Goal: Book appointment/travel/reservation

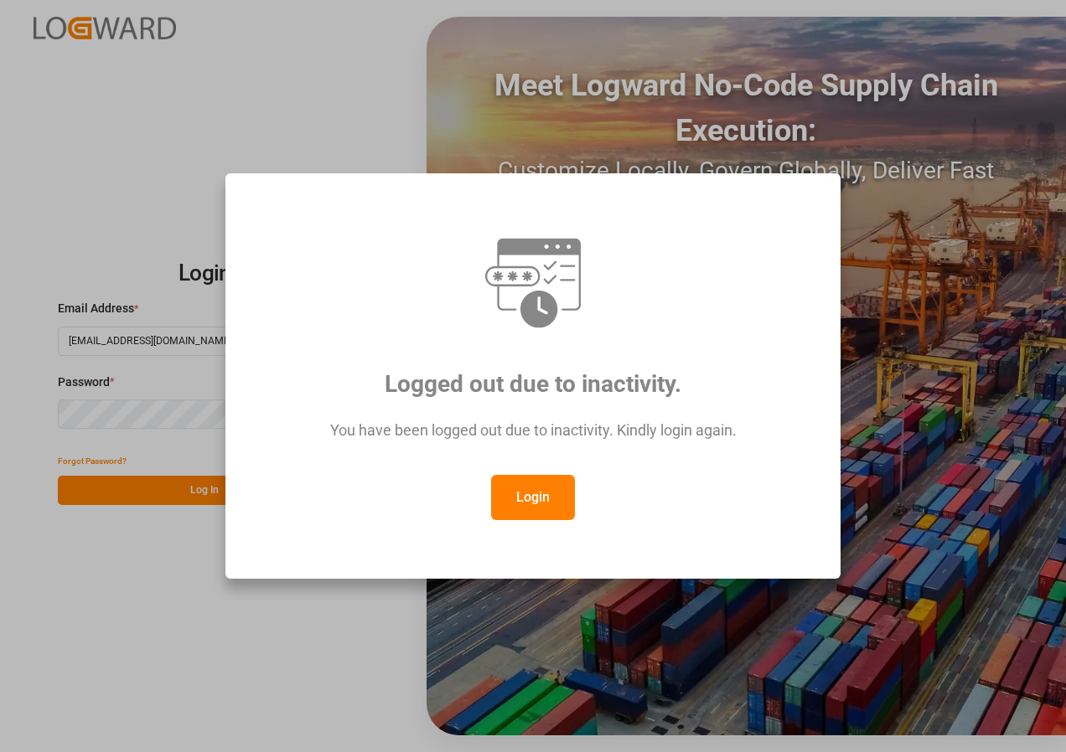
click at [521, 503] on button "Login" at bounding box center [533, 497] width 84 height 45
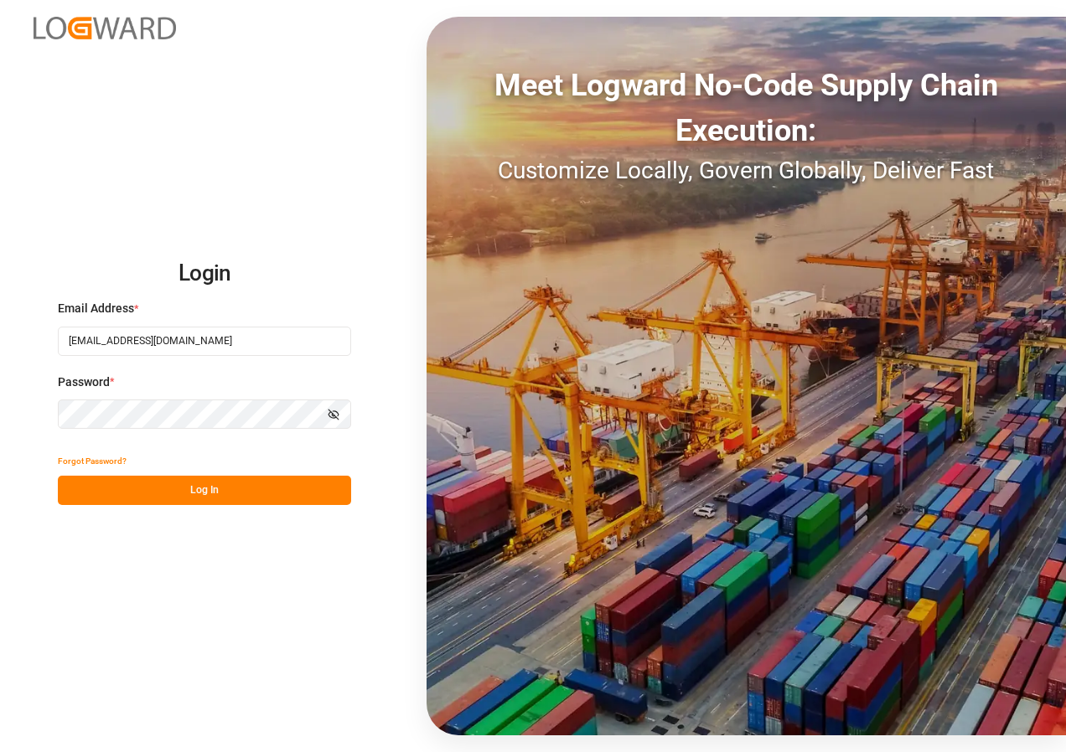
click at [231, 494] on button "Log In" at bounding box center [204, 490] width 293 height 29
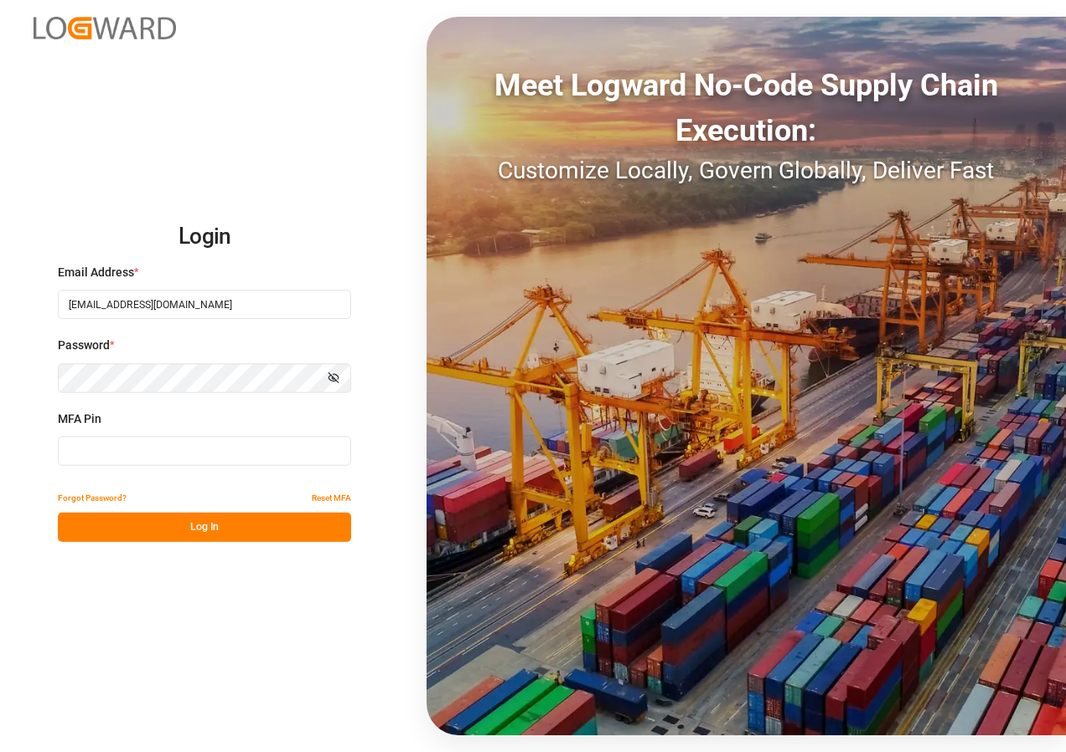
click at [162, 458] on input at bounding box center [204, 450] width 293 height 29
type input "745634"
click at [180, 533] on button "Log In" at bounding box center [204, 527] width 293 height 29
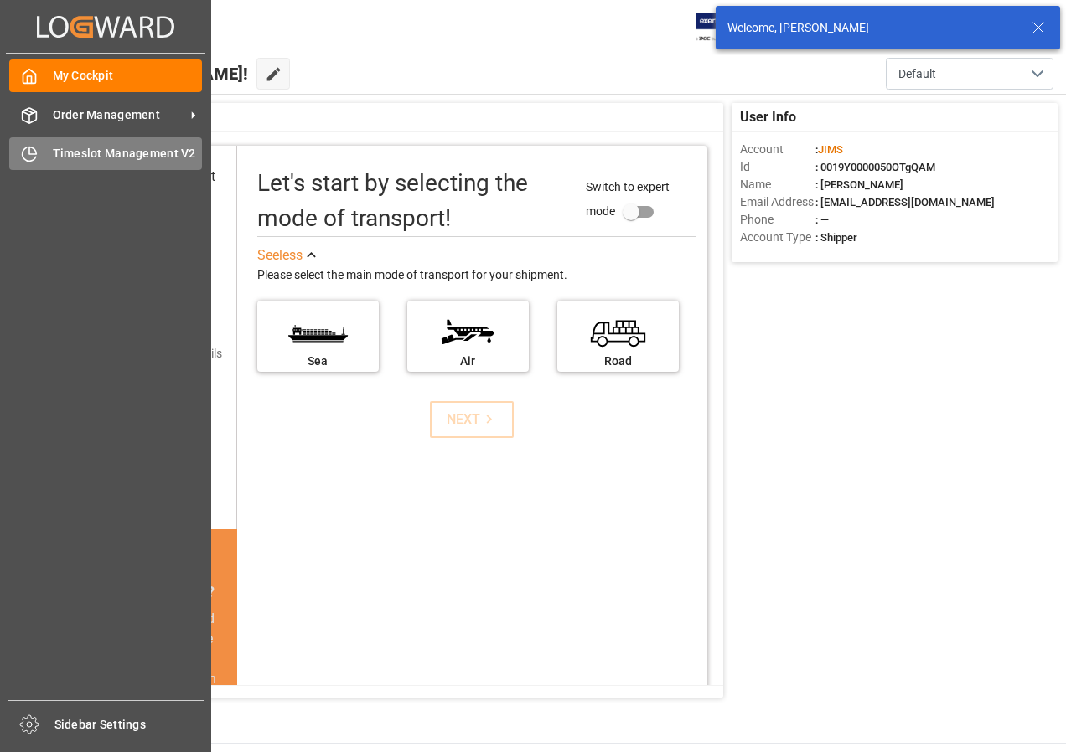
click at [50, 147] on div "Timeslot Management V2 Timeslot Management V2" at bounding box center [105, 153] width 193 height 33
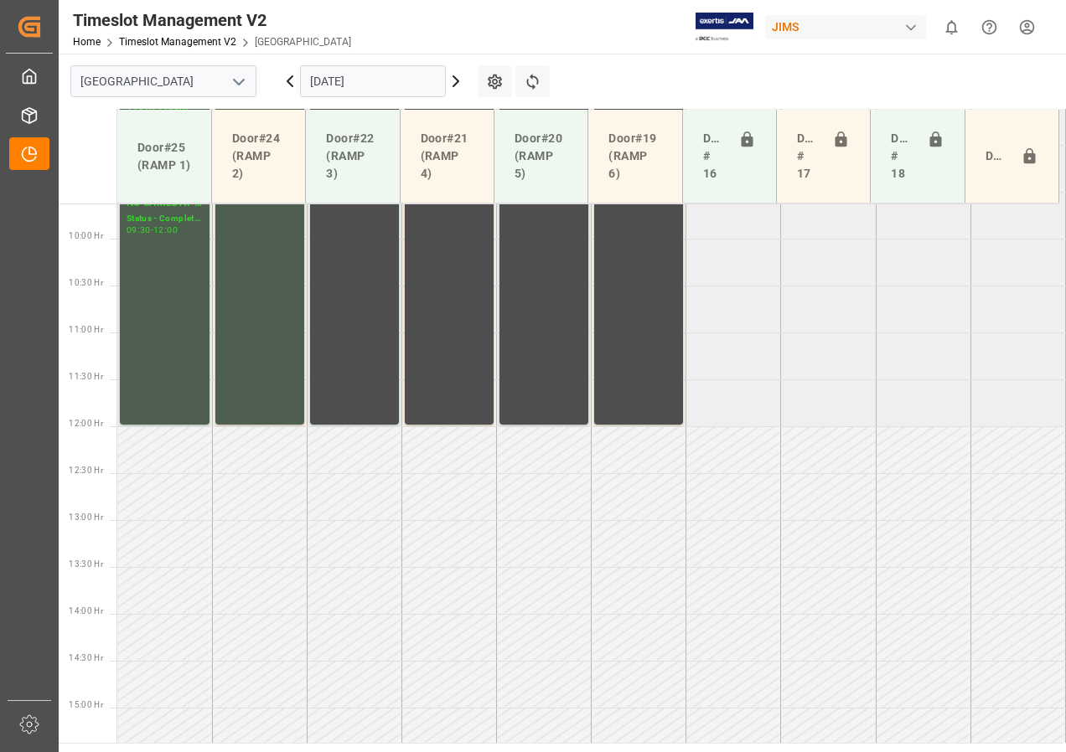
scroll to position [963, 0]
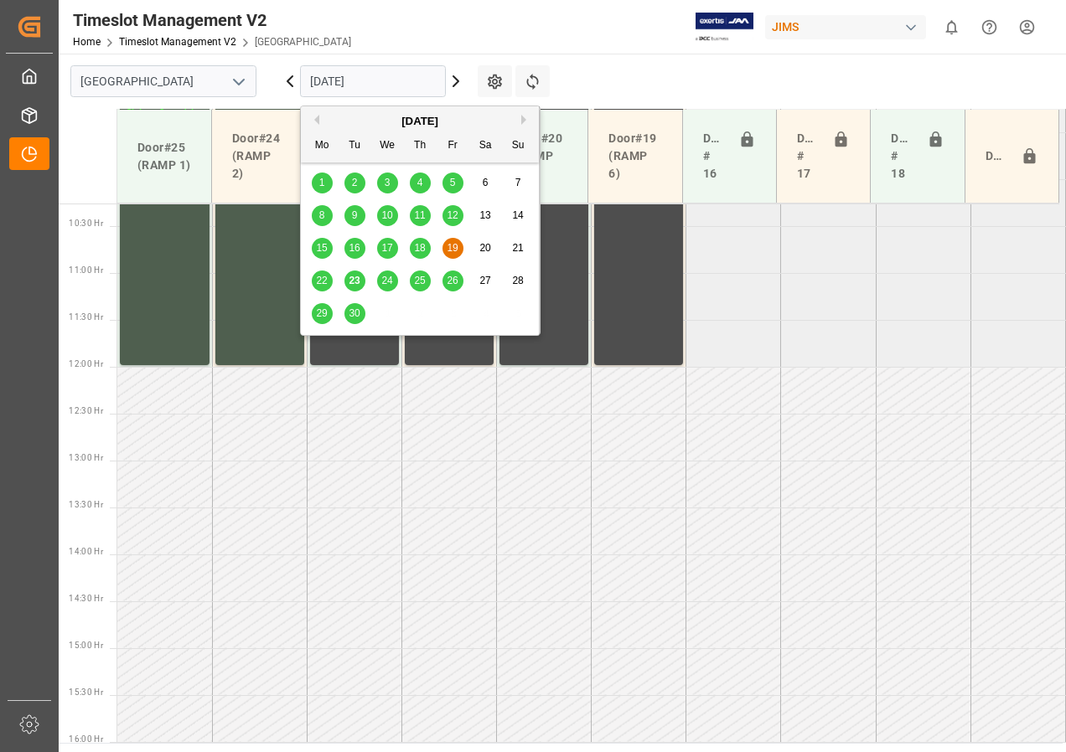
click at [357, 83] on input "[DATE]" at bounding box center [373, 81] width 146 height 32
click at [383, 281] on span "24" at bounding box center [386, 281] width 11 height 12
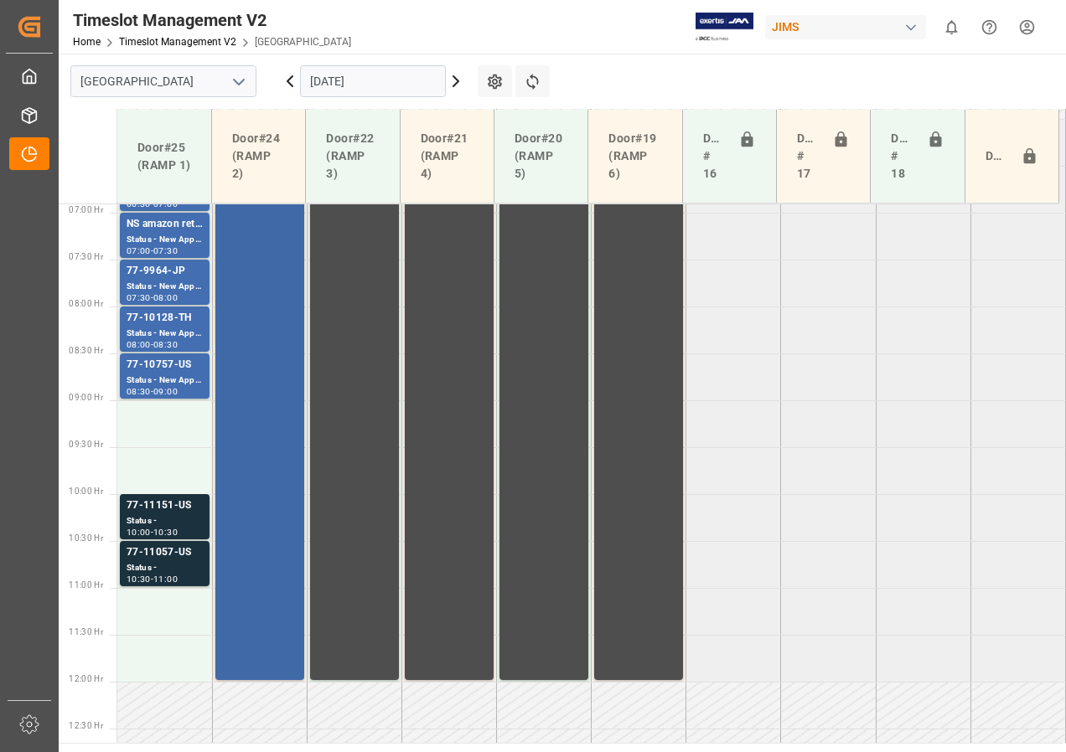
scroll to position [622, 0]
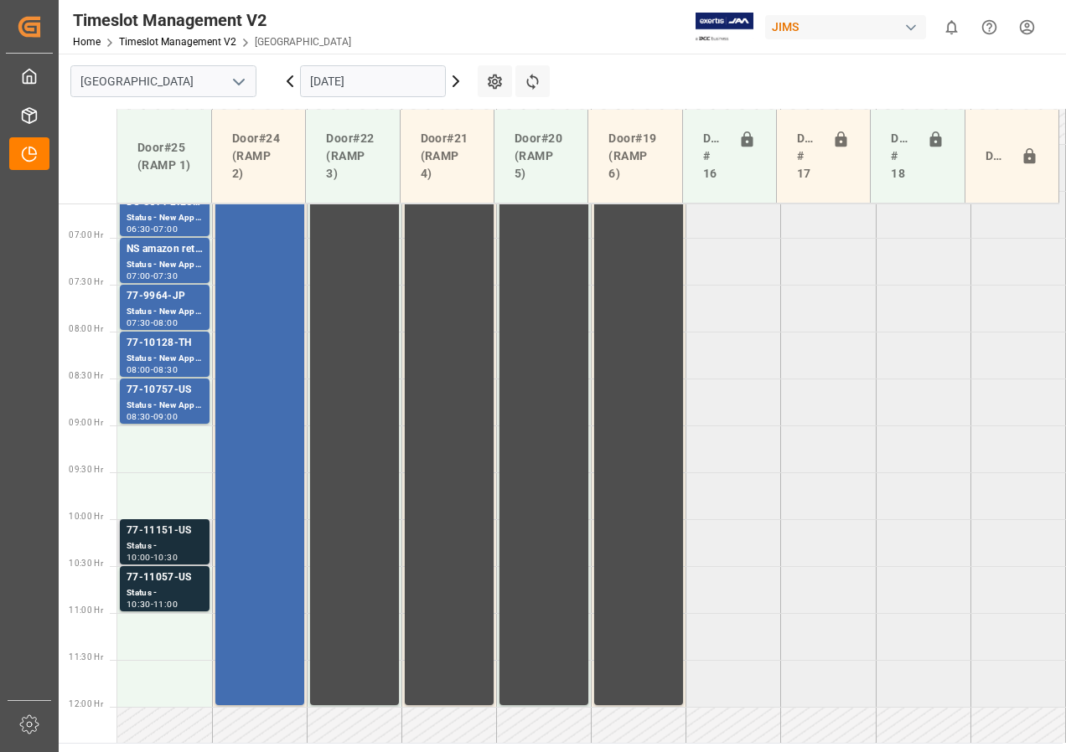
click at [162, 529] on div "77-11151-US" at bounding box center [164, 531] width 76 height 17
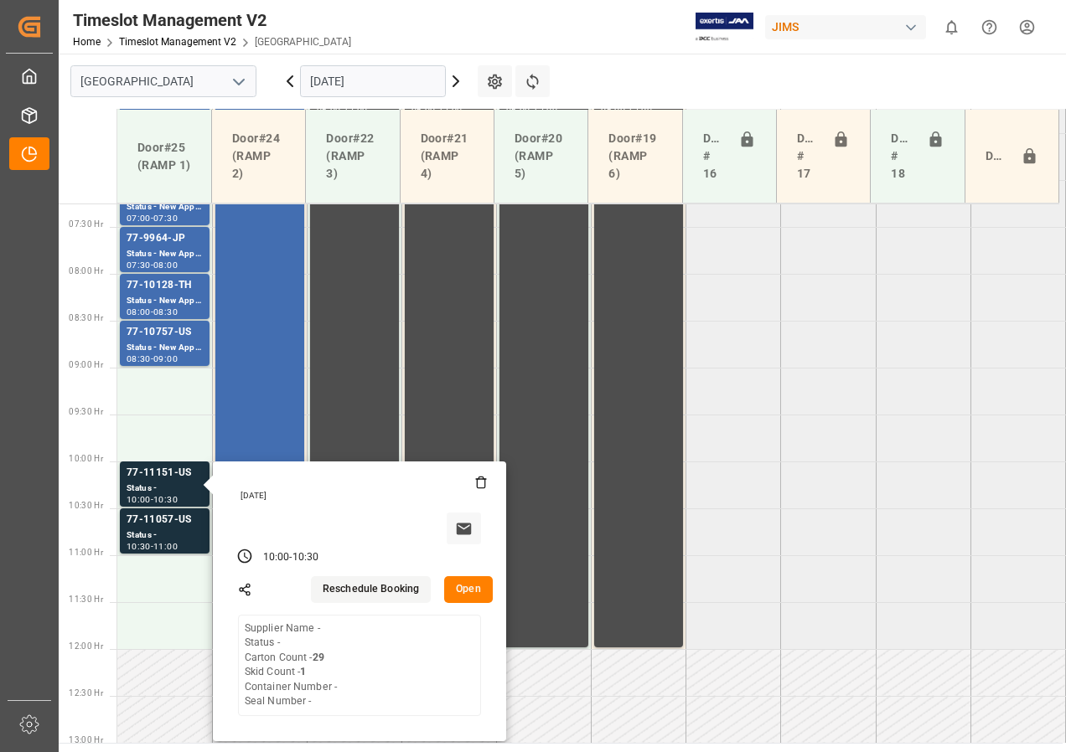
scroll to position [706, 0]
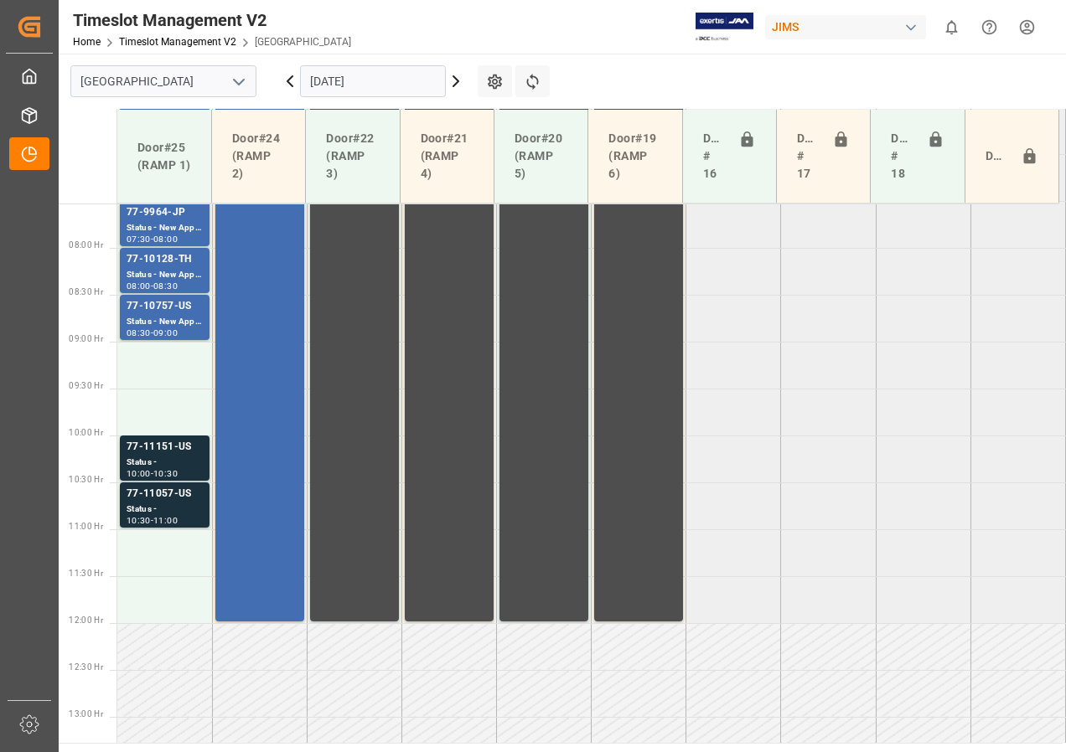
click at [167, 505] on div "Status -" at bounding box center [164, 510] width 76 height 14
click at [163, 454] on div "77-11151-US" at bounding box center [164, 447] width 76 height 17
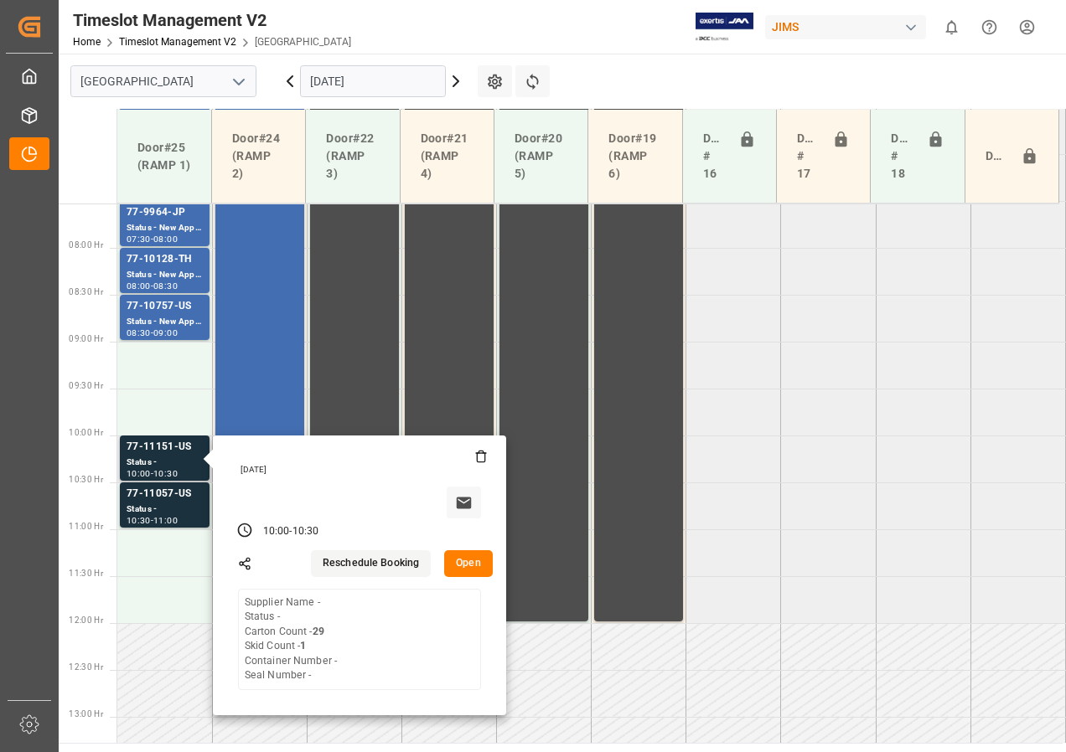
click at [470, 567] on button "Open" at bounding box center [468, 563] width 49 height 27
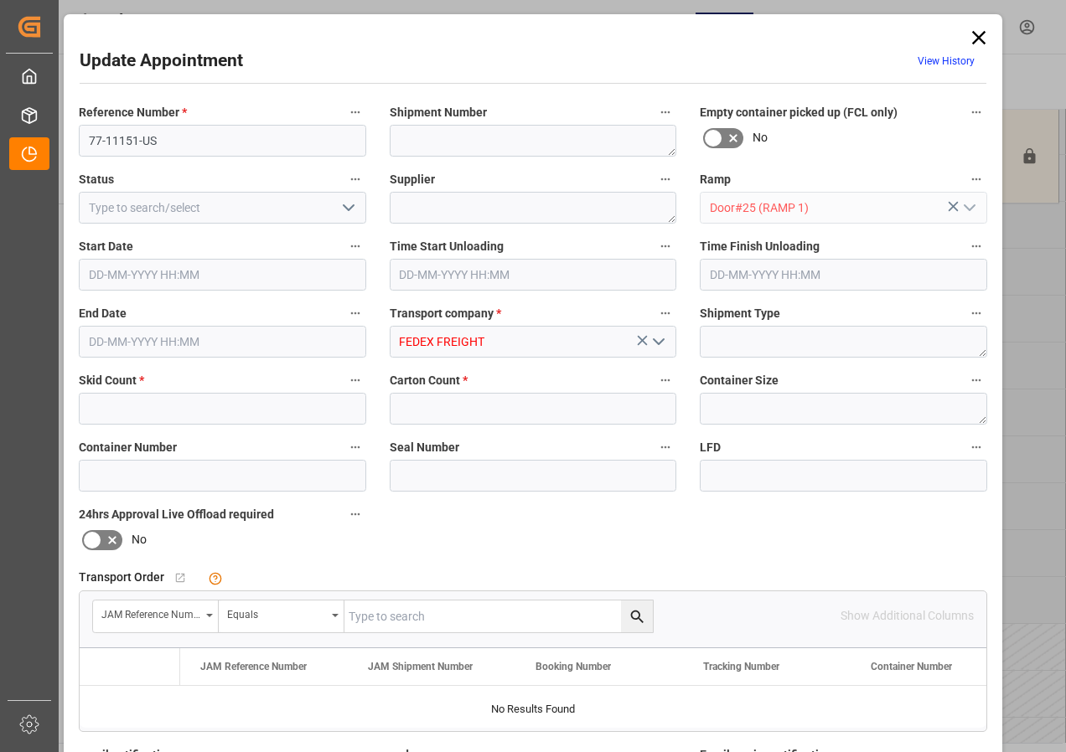
type input "1"
type input "29"
type input "[DATE] 10:00"
type input "[DATE] 10:30"
type input "[DATE] 14:38"
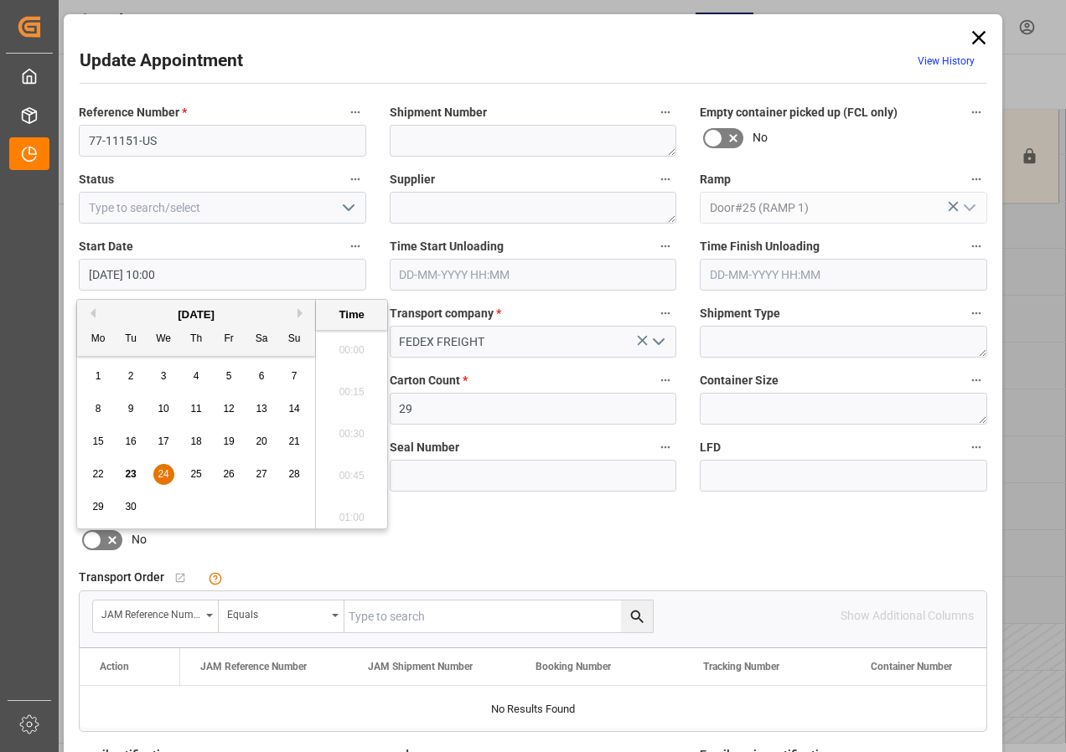
click at [132, 278] on input "[DATE] 10:00" at bounding box center [222, 275] width 287 height 32
click at [164, 473] on span "24" at bounding box center [162, 474] width 11 height 12
click at [345, 341] on li "09:30" at bounding box center [351, 345] width 71 height 42
type input "[DATE] 09:30"
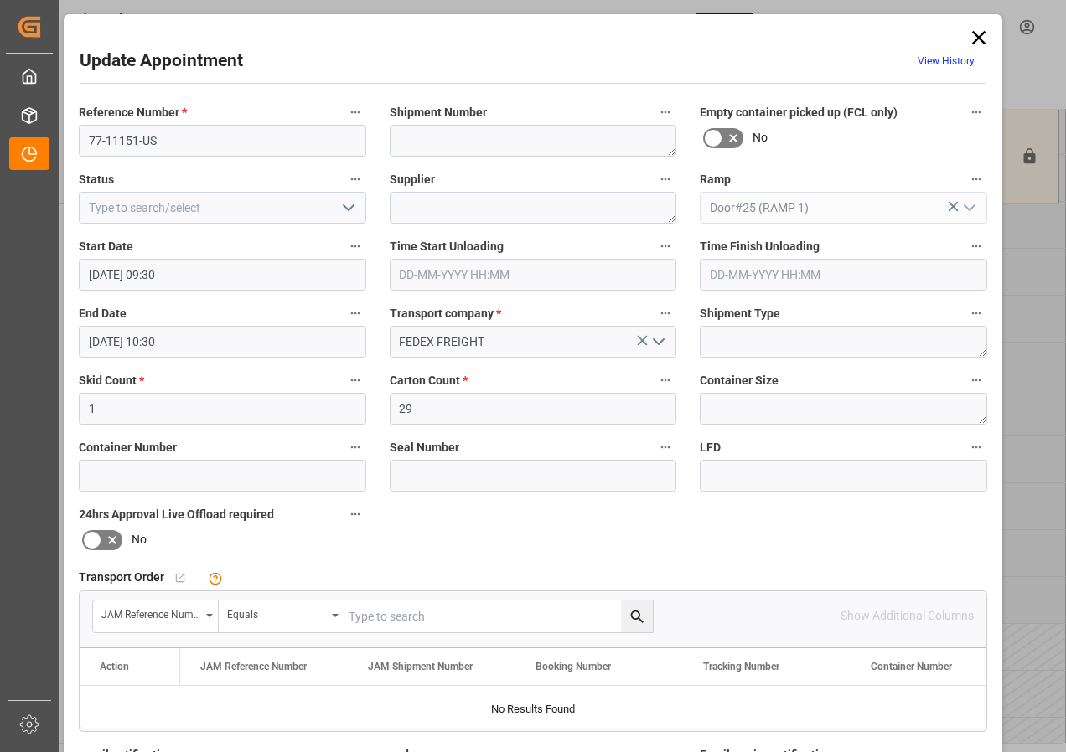
click at [145, 345] on input "[DATE] 10:30" at bounding box center [222, 342] width 287 height 32
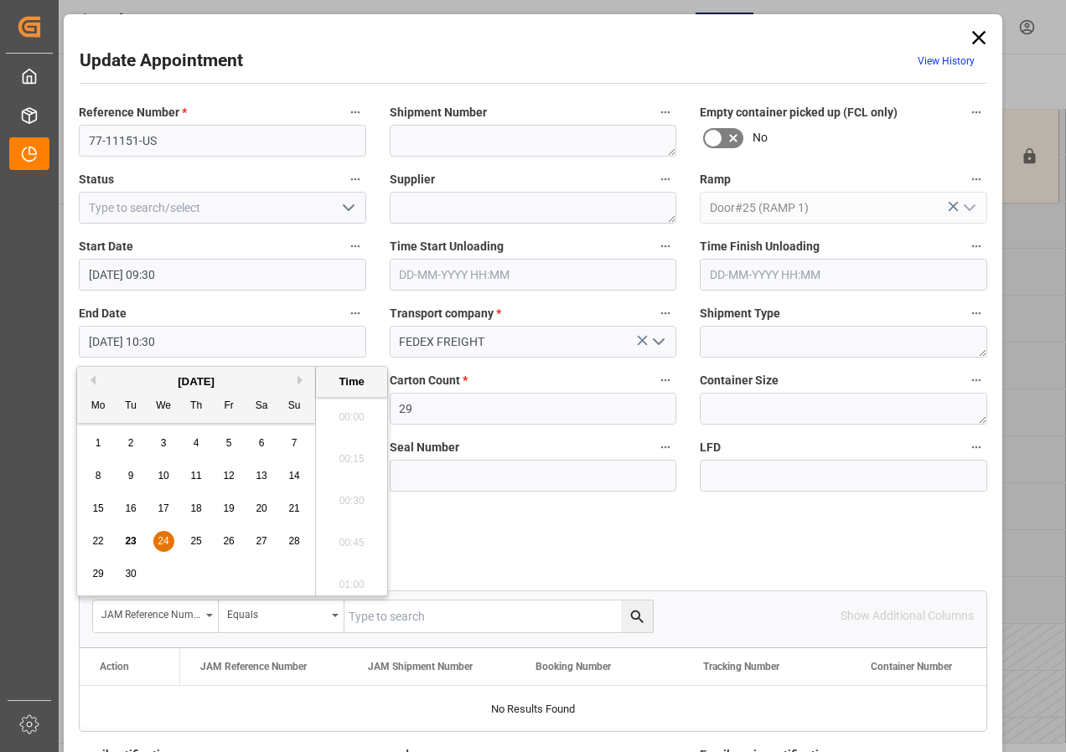
scroll to position [1681, 0]
click at [158, 537] on span "24" at bounding box center [162, 541] width 11 height 12
click at [343, 410] on li "09:30" at bounding box center [351, 412] width 71 height 42
type input "[DATE] 09:30"
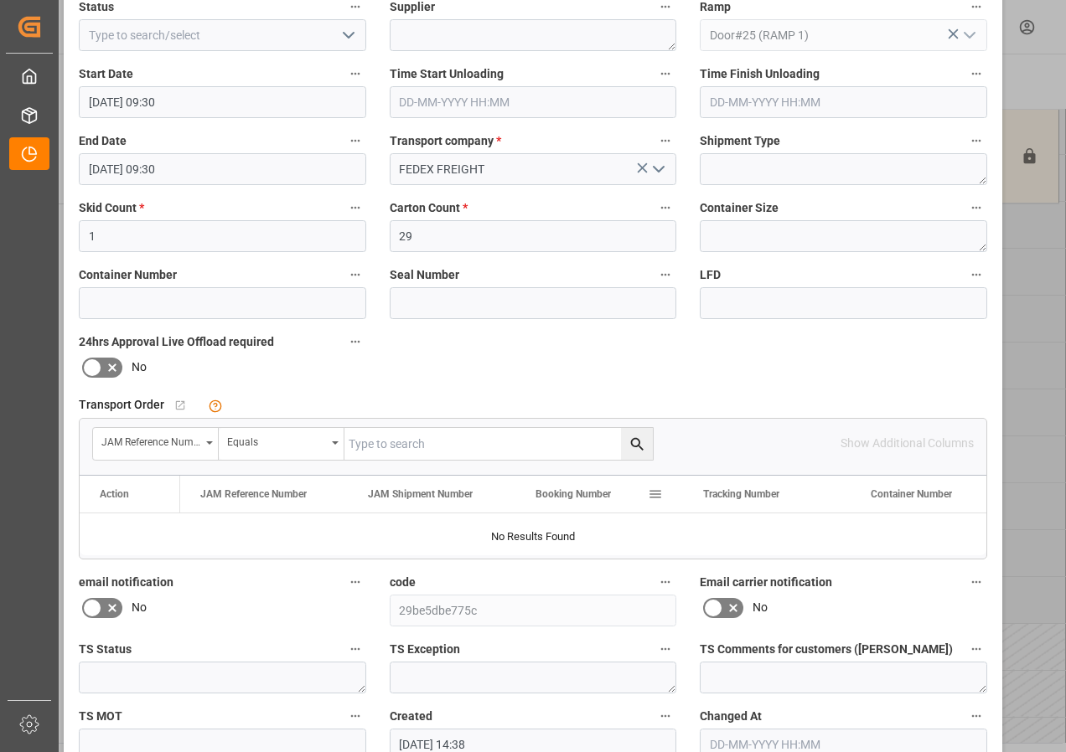
scroll to position [251, 0]
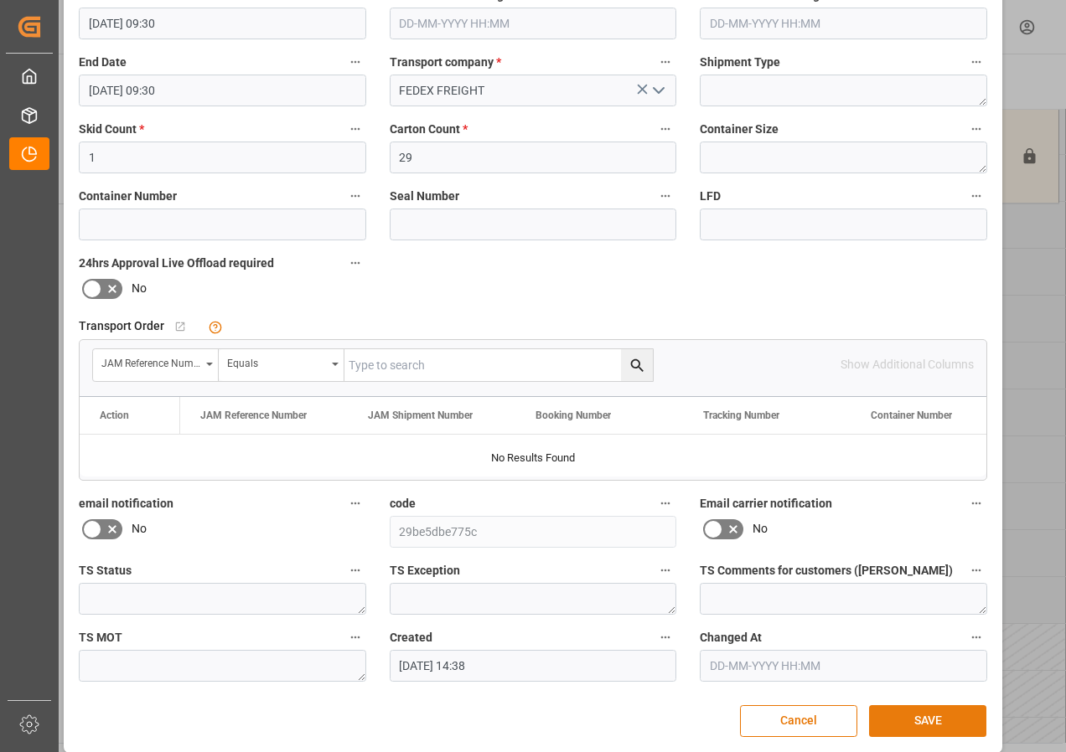
click at [905, 718] on button "SAVE" at bounding box center [927, 721] width 117 height 32
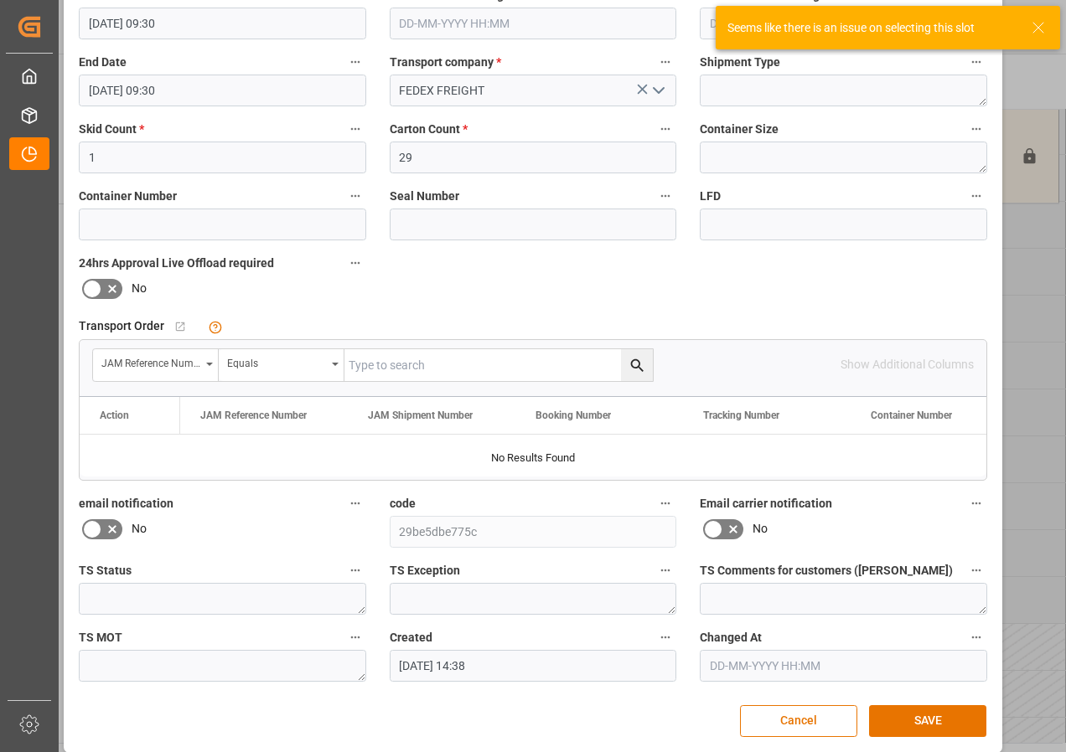
click at [1027, 23] on div "Seems like there is an issue on selecting this slot" at bounding box center [877, 28] width 301 height 18
click at [1036, 24] on icon at bounding box center [1038, 28] width 20 height 20
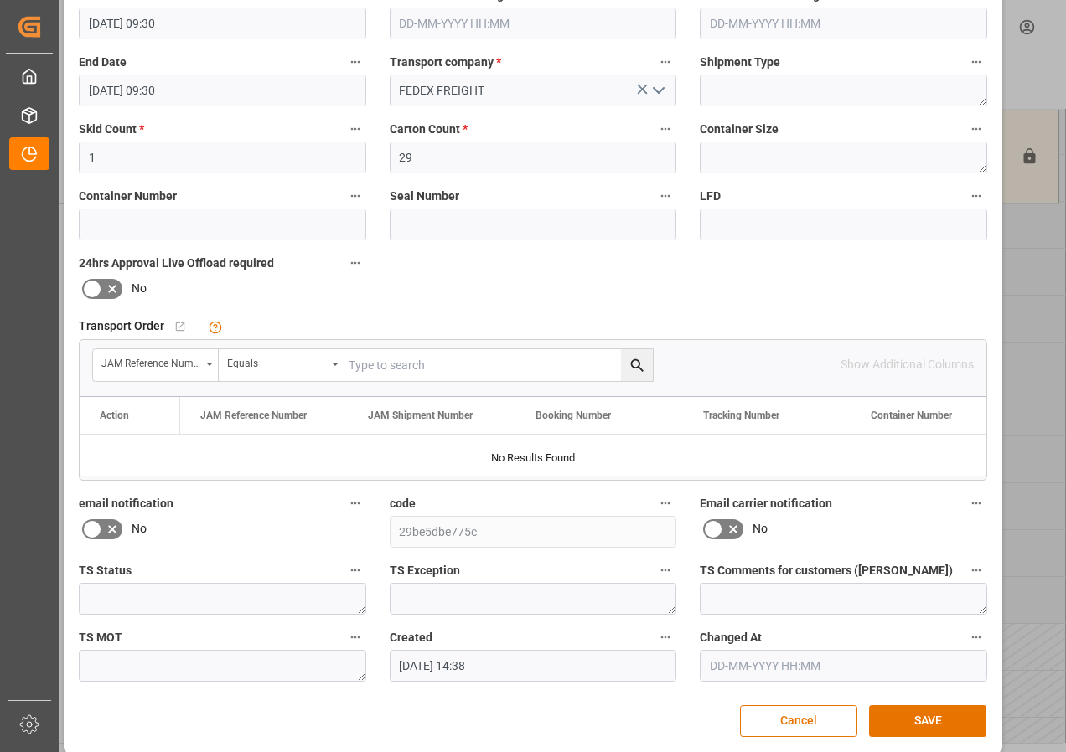
scroll to position [0, 0]
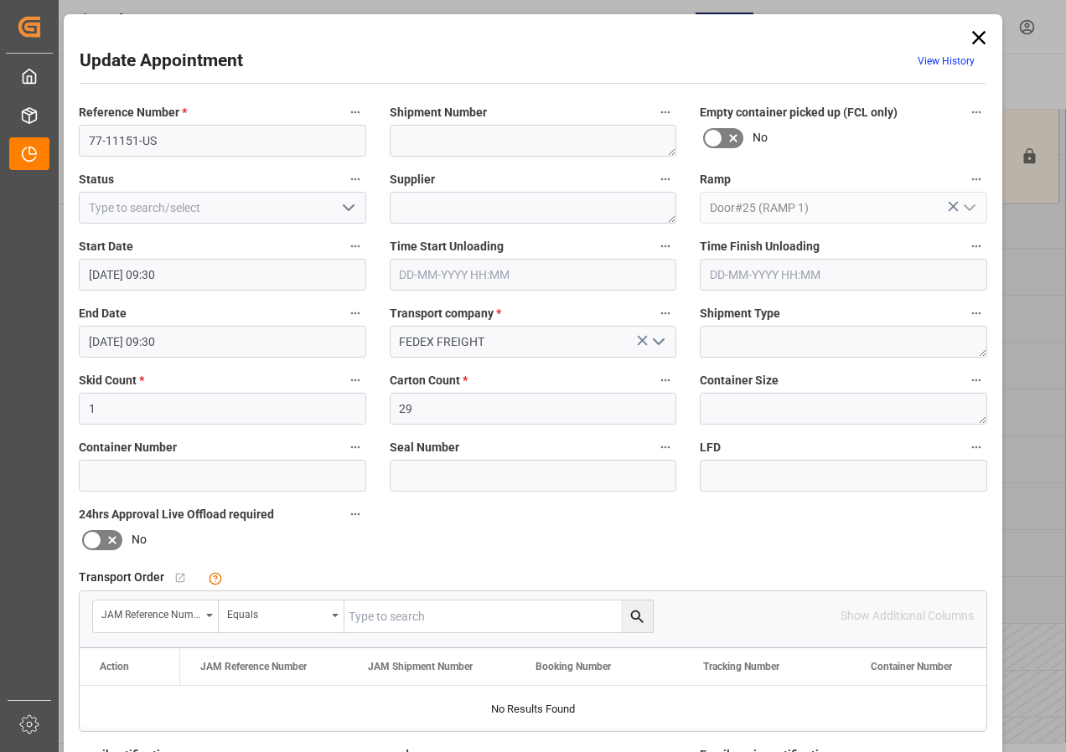
click at [978, 32] on icon at bounding box center [978, 37] width 23 height 23
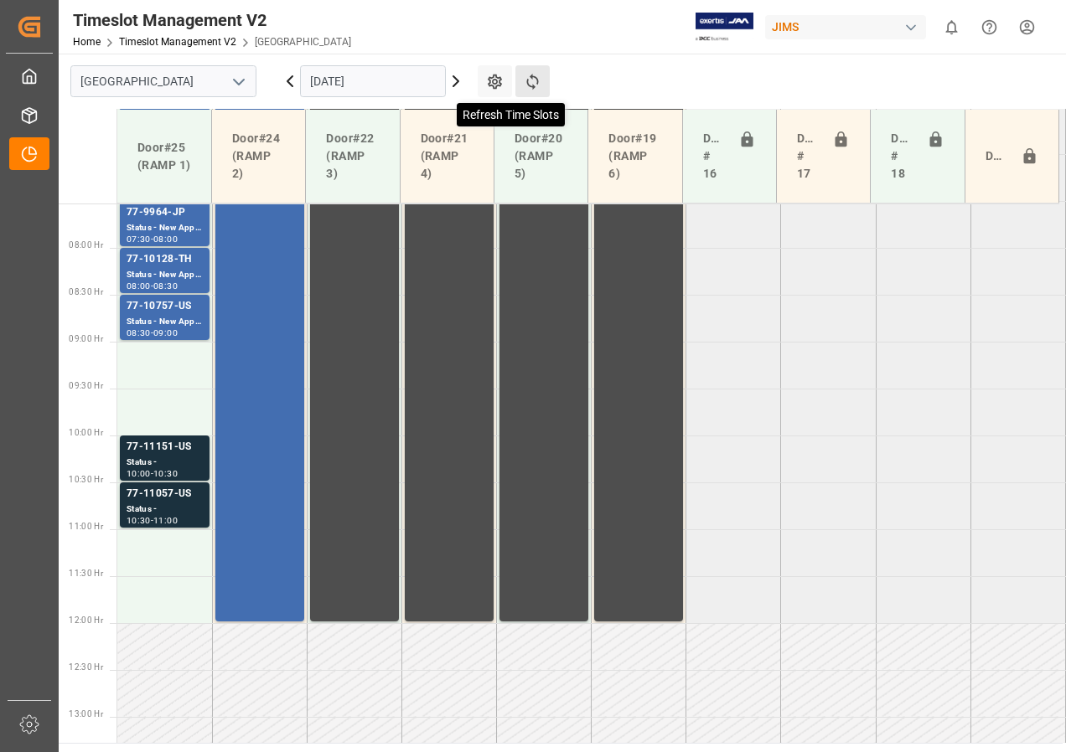
click at [536, 75] on icon at bounding box center [533, 82] width 18 height 18
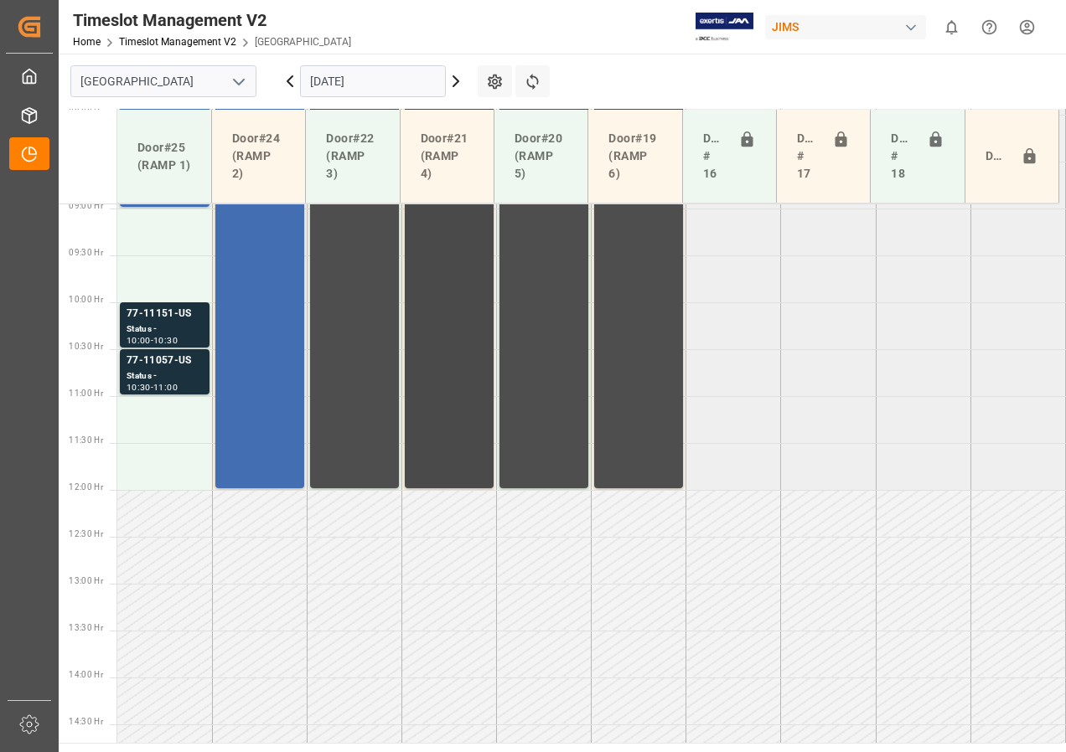
scroll to position [711, 0]
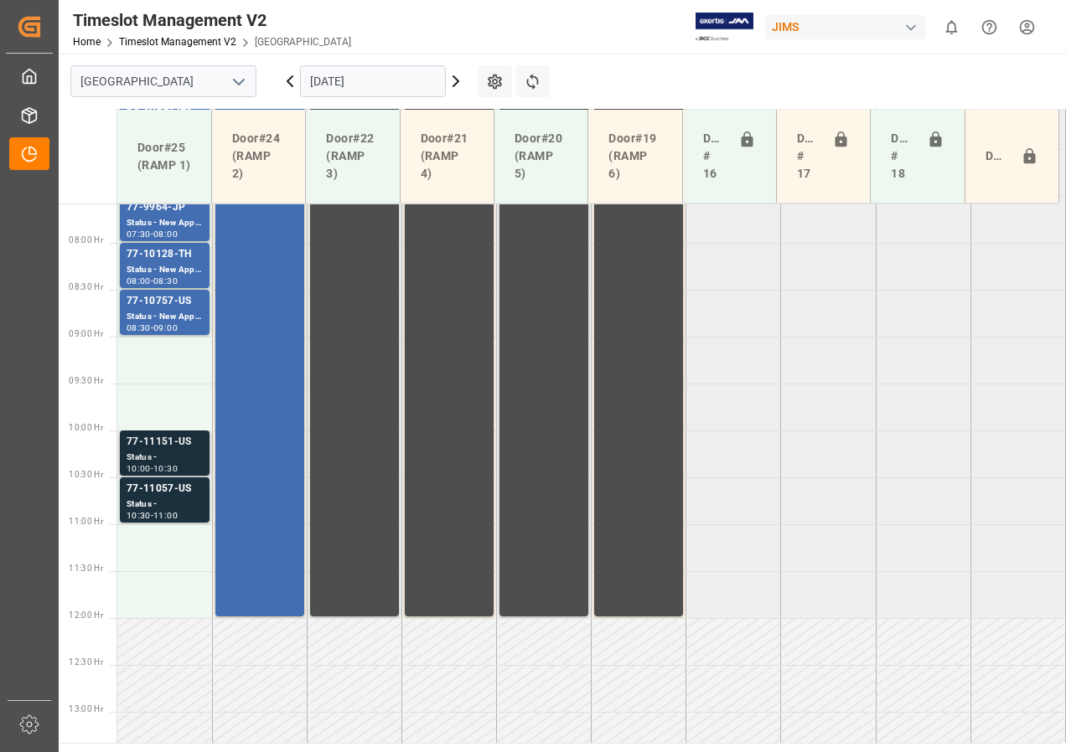
click at [168, 452] on div "Status -" at bounding box center [164, 458] width 76 height 14
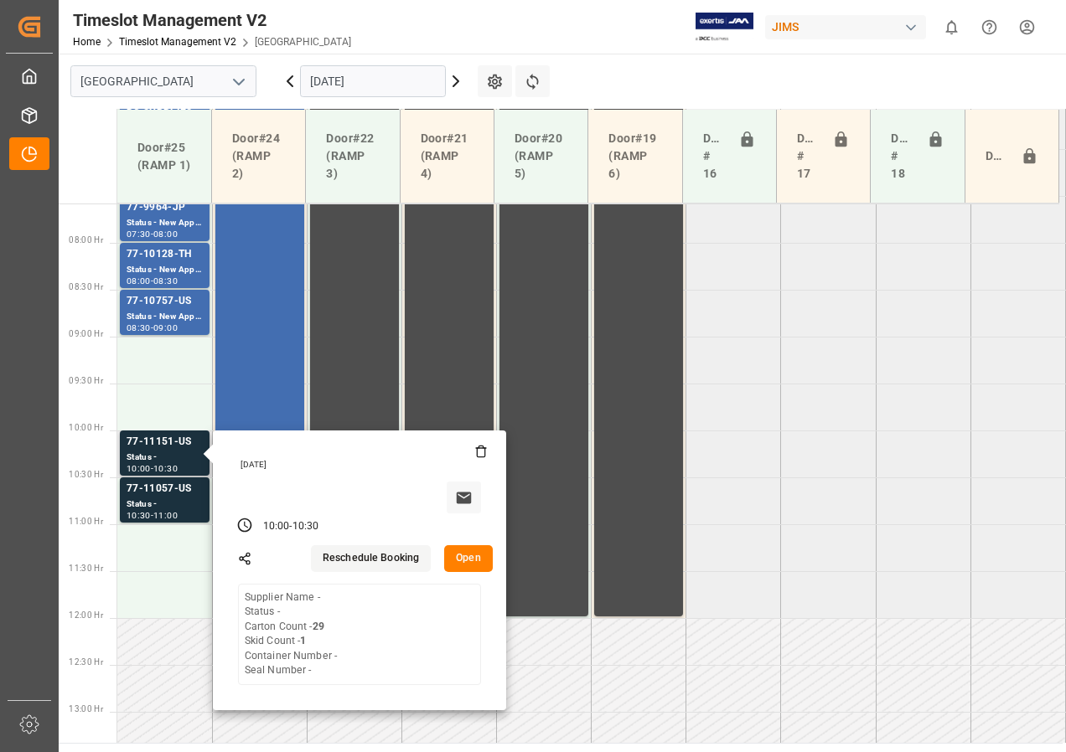
click at [467, 555] on button "Open" at bounding box center [468, 558] width 49 height 27
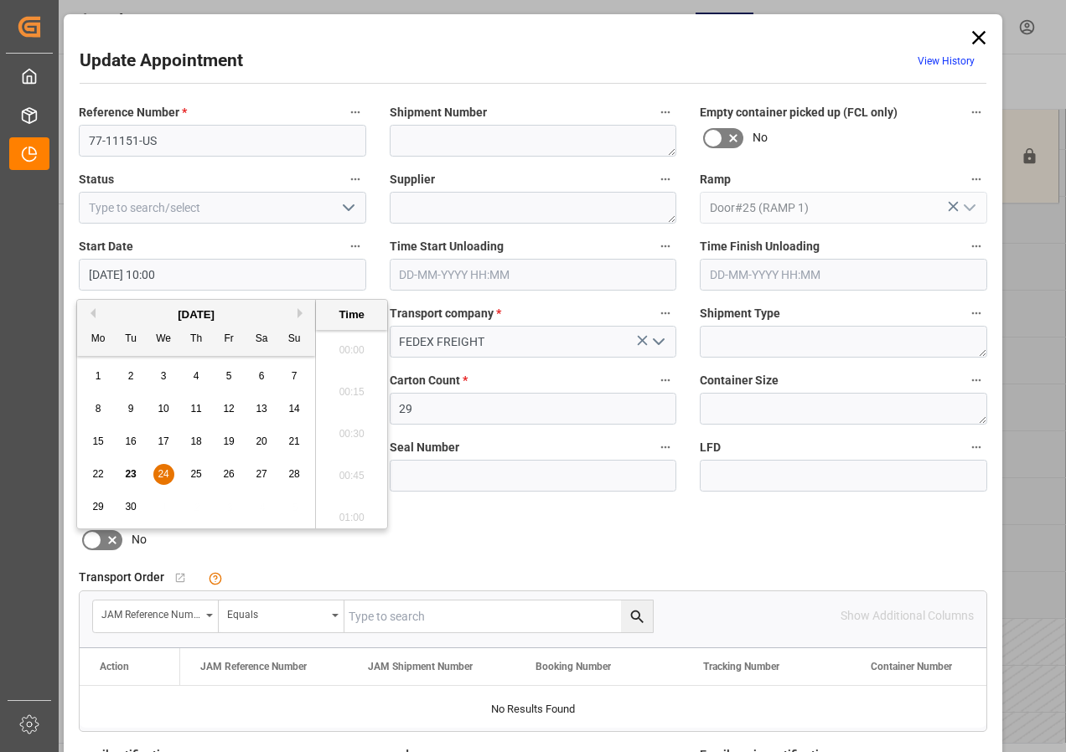
click at [108, 272] on input "[DATE] 10:00" at bounding box center [222, 275] width 287 height 32
click at [161, 472] on span "24" at bounding box center [162, 474] width 11 height 12
click at [347, 346] on li "09:00" at bounding box center [351, 345] width 71 height 42
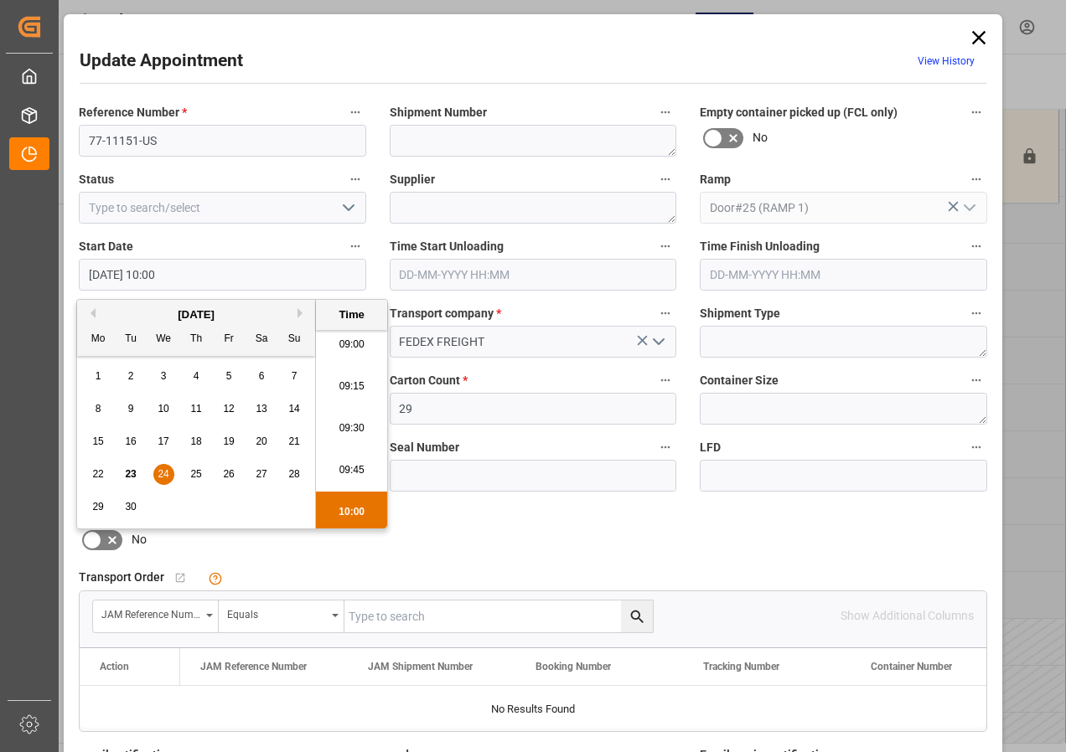
type input "[DATE] 09:00"
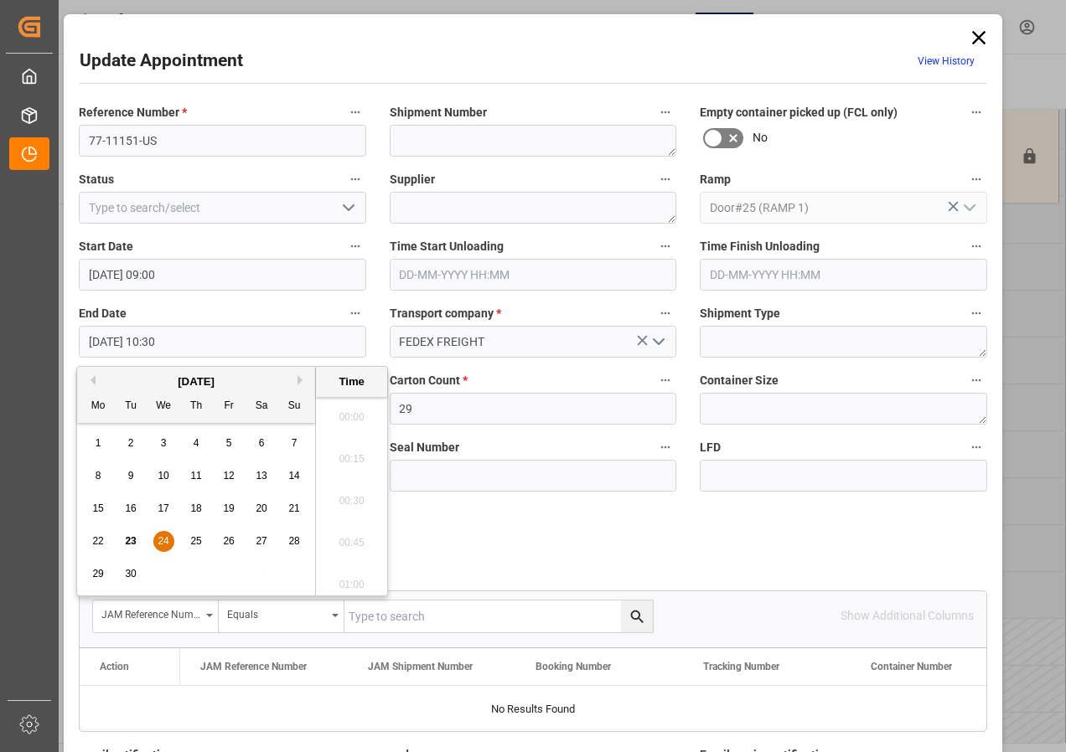
click at [109, 343] on input "[DATE] 10:30" at bounding box center [222, 342] width 287 height 32
drag, startPoint x: 162, startPoint y: 539, endPoint x: 266, endPoint y: 458, distance: 132.5
click at [161, 539] on span "24" at bounding box center [162, 541] width 11 height 12
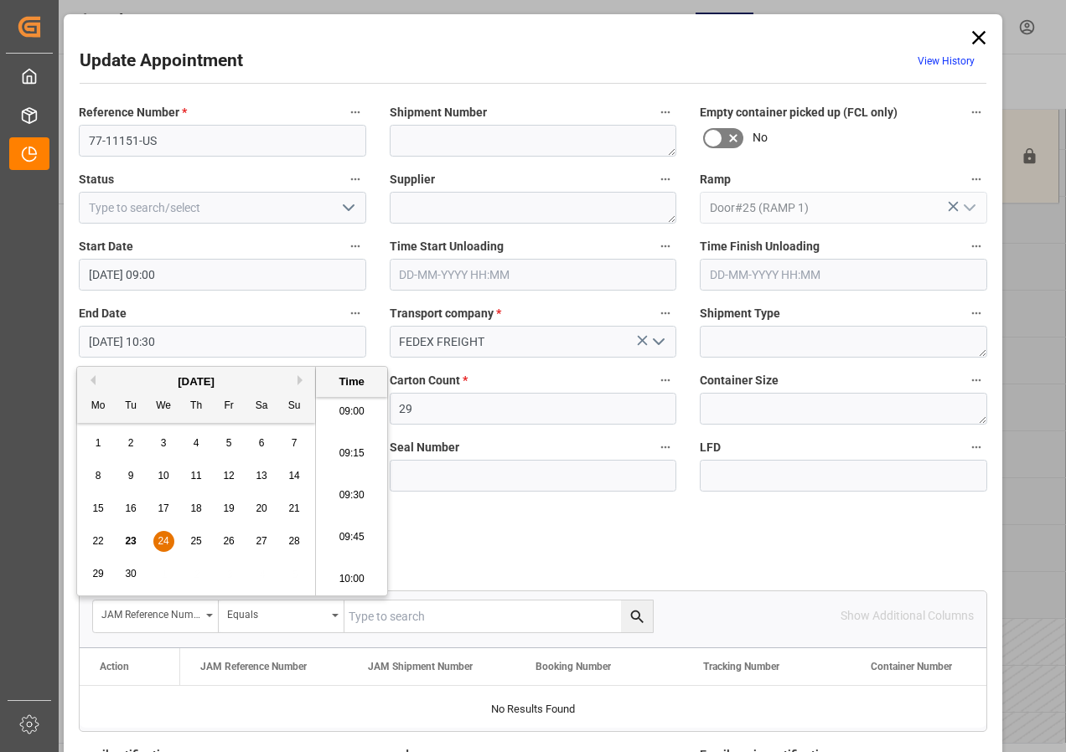
click at [350, 494] on li "09:30" at bounding box center [351, 496] width 71 height 42
type input "[DATE] 09:30"
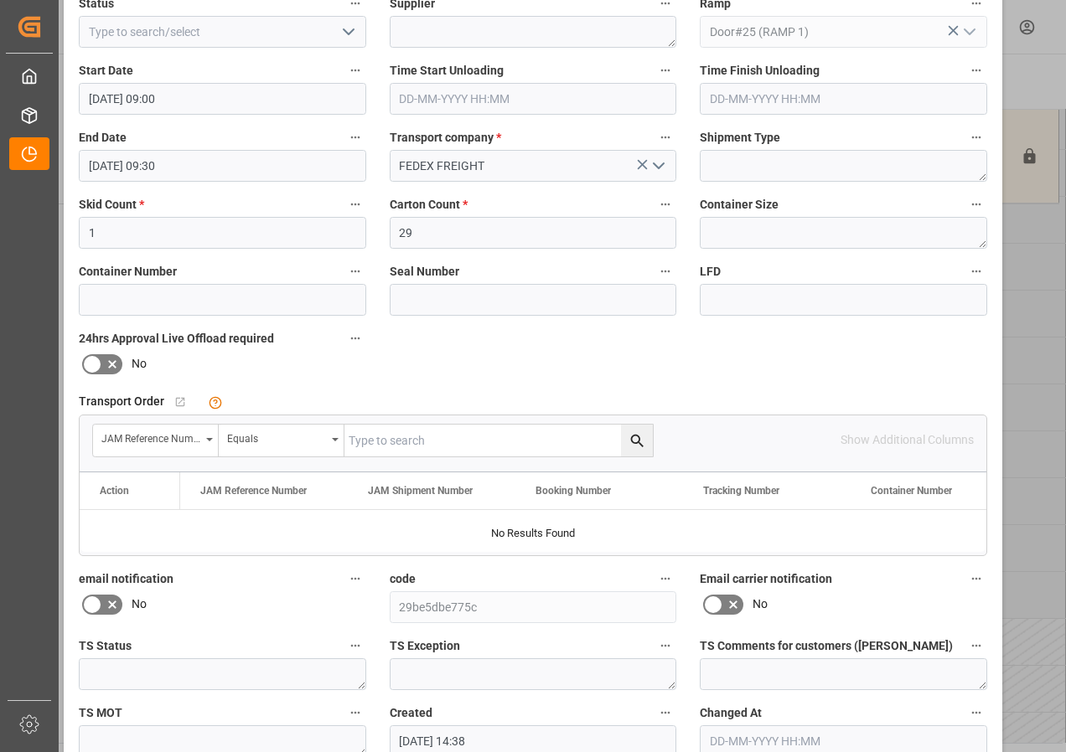
scroll to position [266, 0]
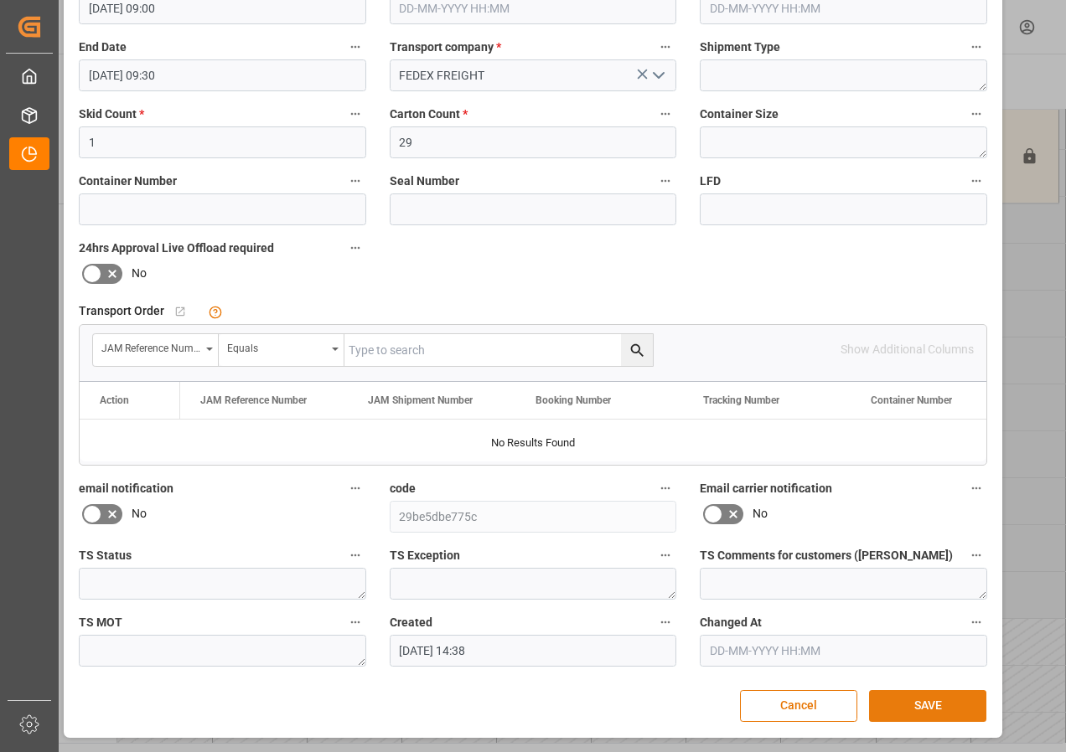
click at [921, 706] on button "SAVE" at bounding box center [927, 706] width 117 height 32
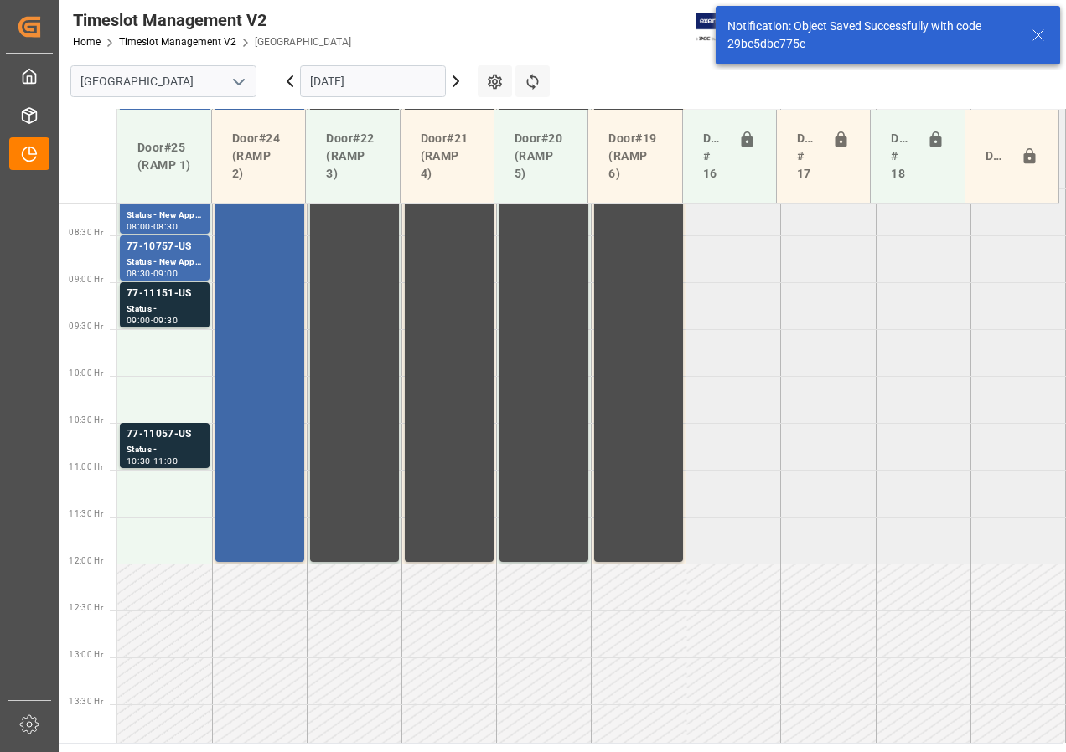
scroll to position [775, 0]
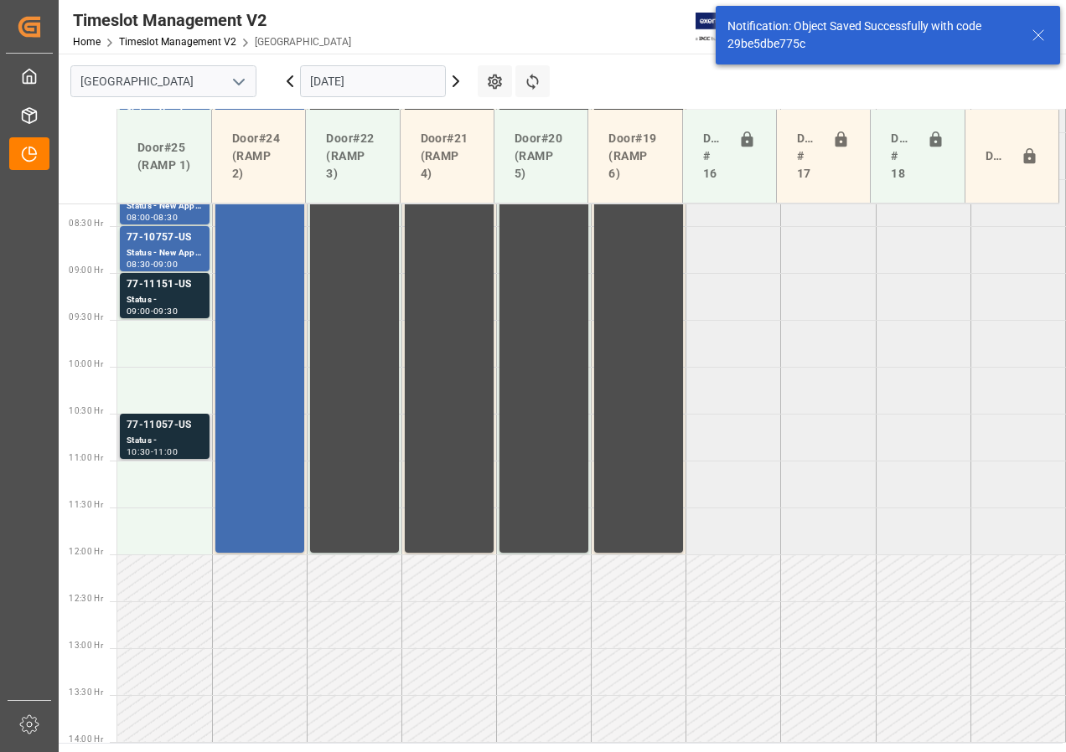
click at [163, 436] on div "Status -" at bounding box center [164, 441] width 76 height 14
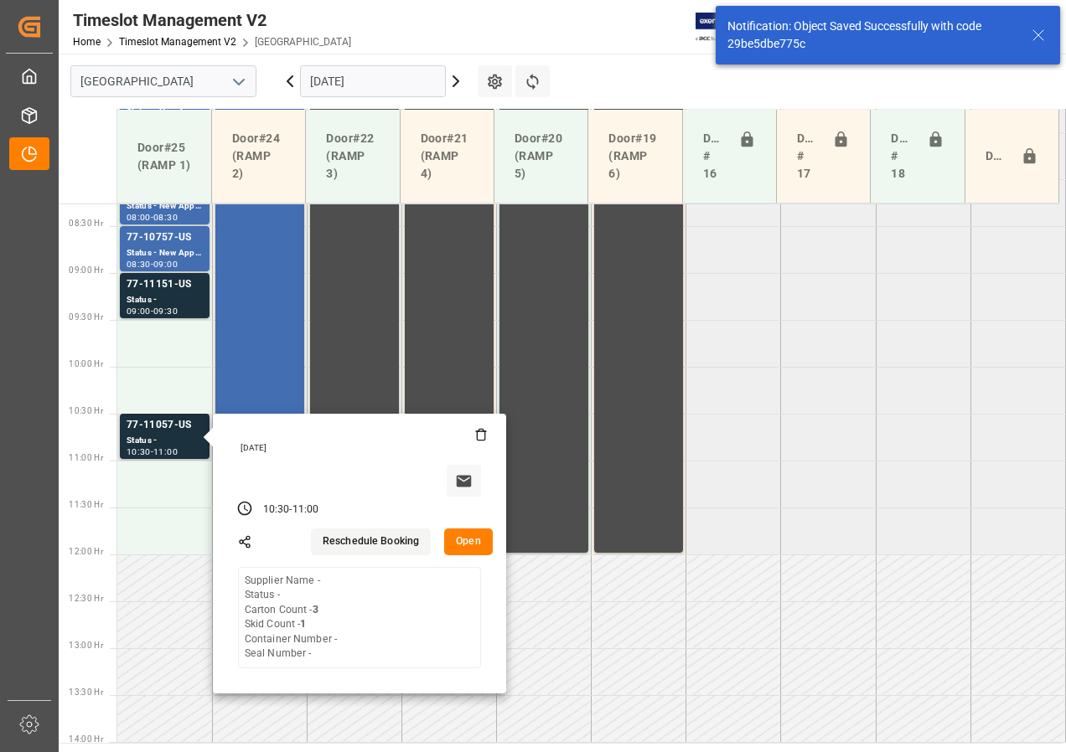
click at [473, 546] on button "Open" at bounding box center [468, 542] width 49 height 27
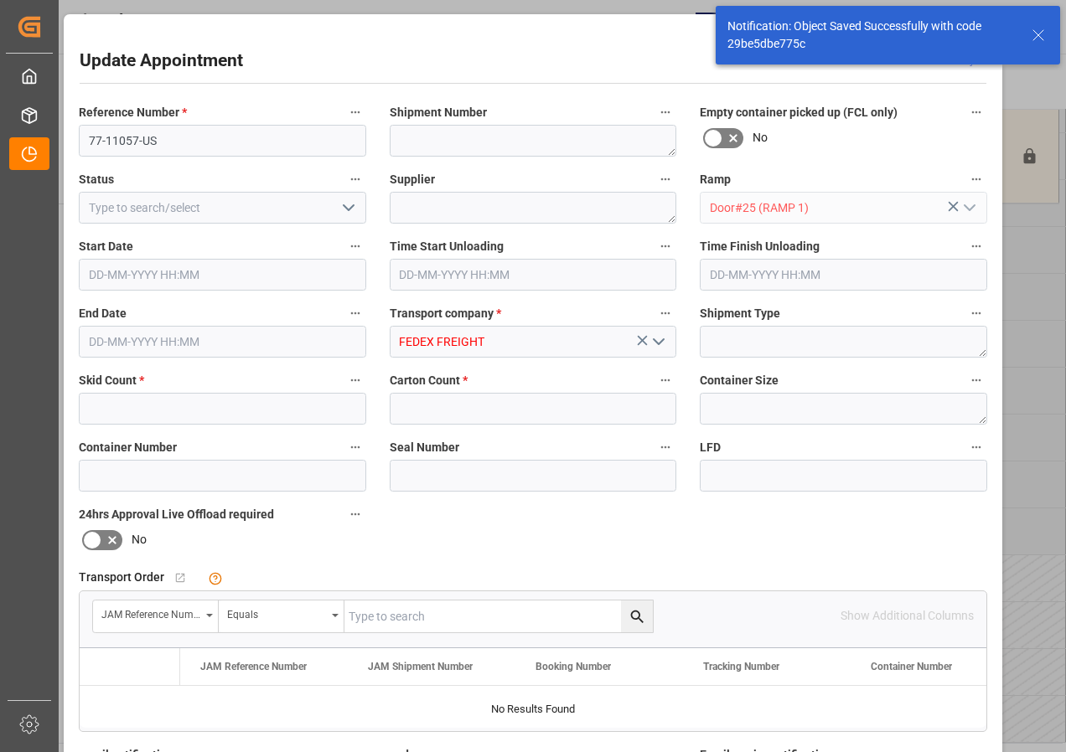
type input "1"
type input "3"
type input "[DATE] 10:30"
type input "[DATE] 11:00"
type input "[DATE] 14:40"
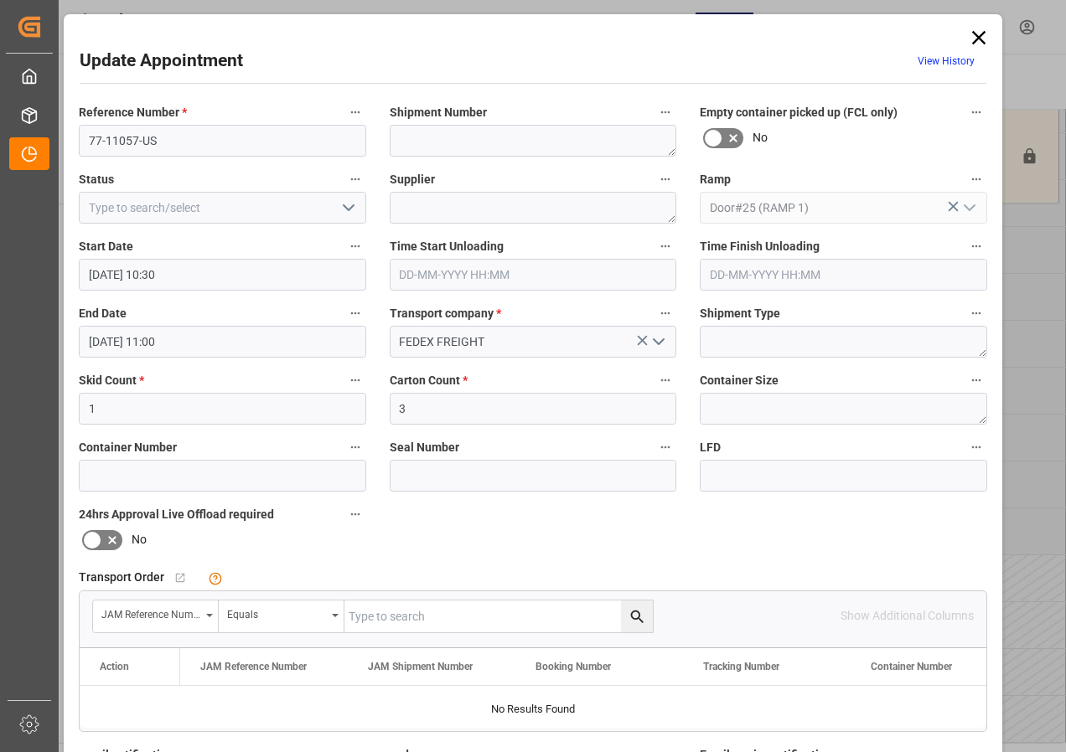
click at [105, 281] on input "[DATE] 10:30" at bounding box center [222, 275] width 287 height 32
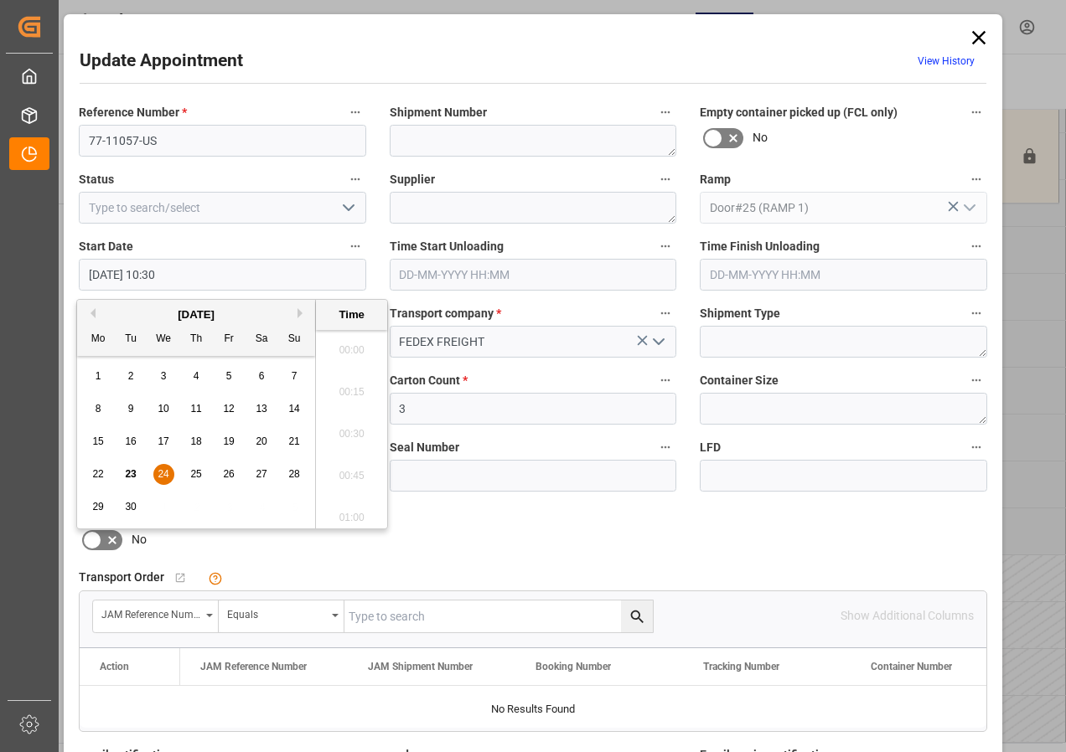
scroll to position [1681, 0]
drag, startPoint x: 162, startPoint y: 473, endPoint x: 266, endPoint y: 426, distance: 115.1
click at [162, 474] on span "24" at bounding box center [162, 474] width 11 height 12
click at [348, 347] on li "09:30" at bounding box center [351, 345] width 71 height 42
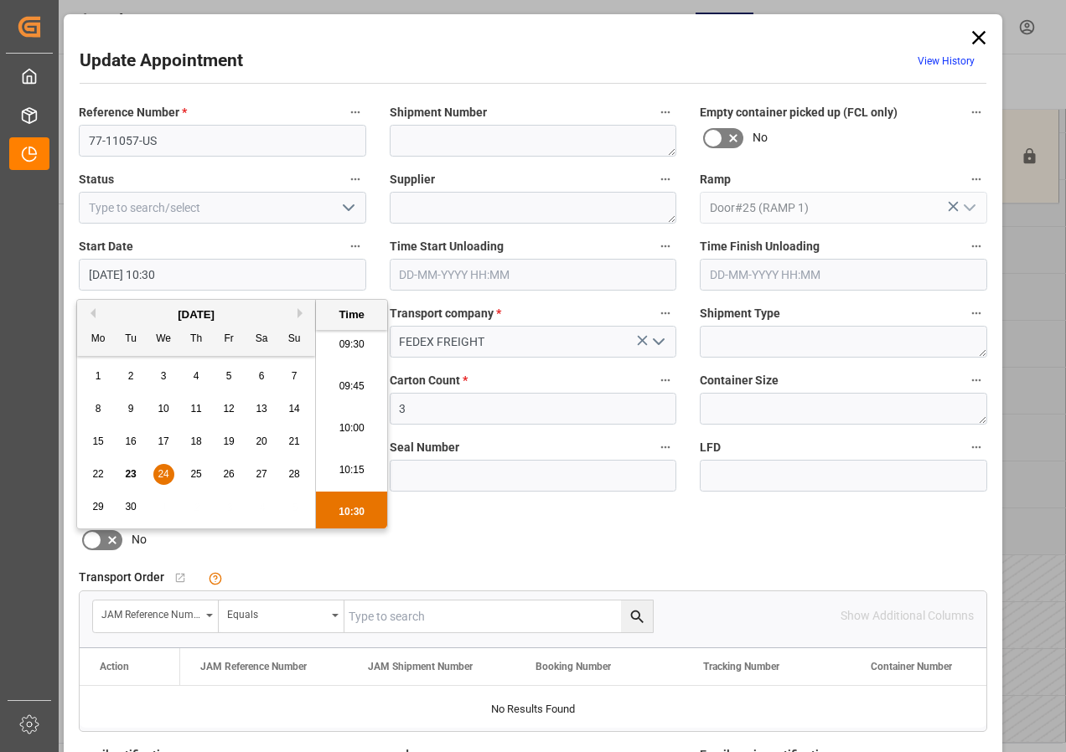
type input "[DATE] 09:30"
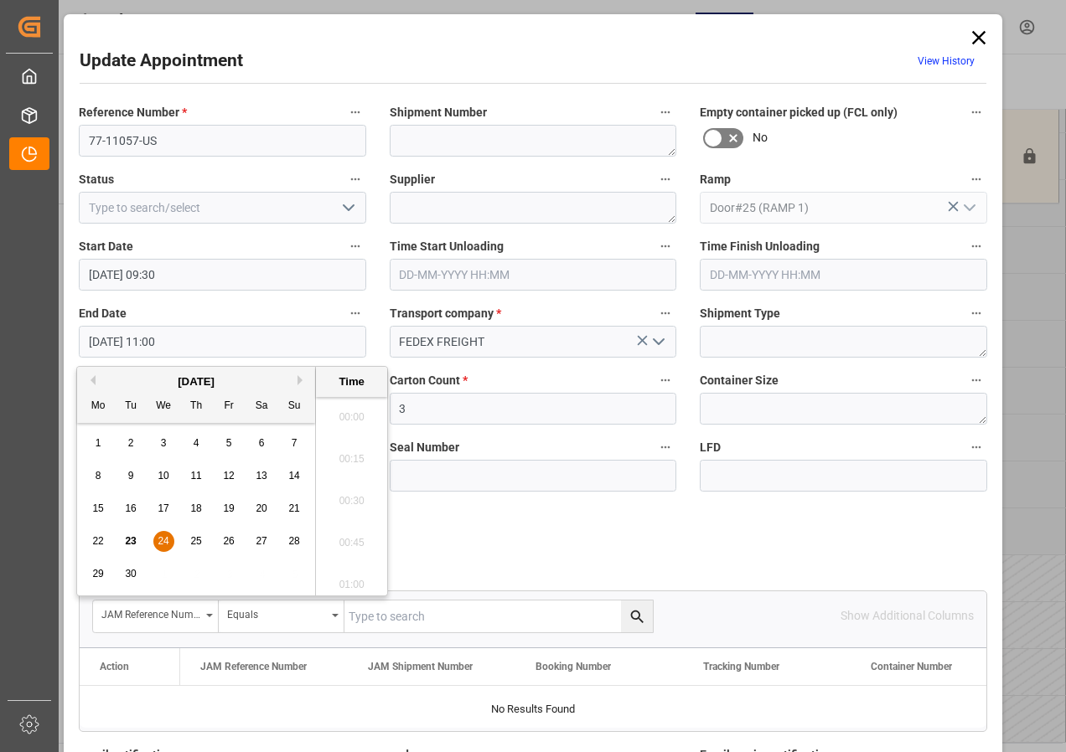
click at [110, 341] on input "[DATE] 11:00" at bounding box center [222, 342] width 287 height 32
click at [163, 539] on span "24" at bounding box center [162, 541] width 11 height 12
click at [356, 413] on li "10:30" at bounding box center [351, 412] width 71 height 42
type input "[DATE] 10:30"
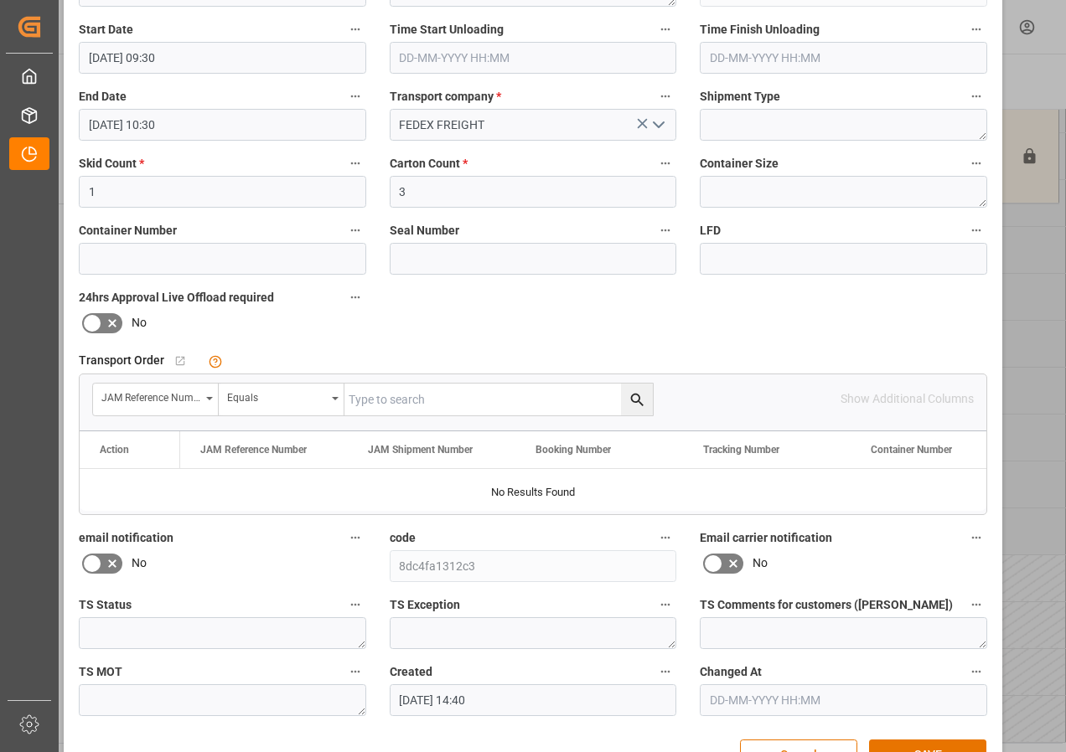
scroll to position [266, 0]
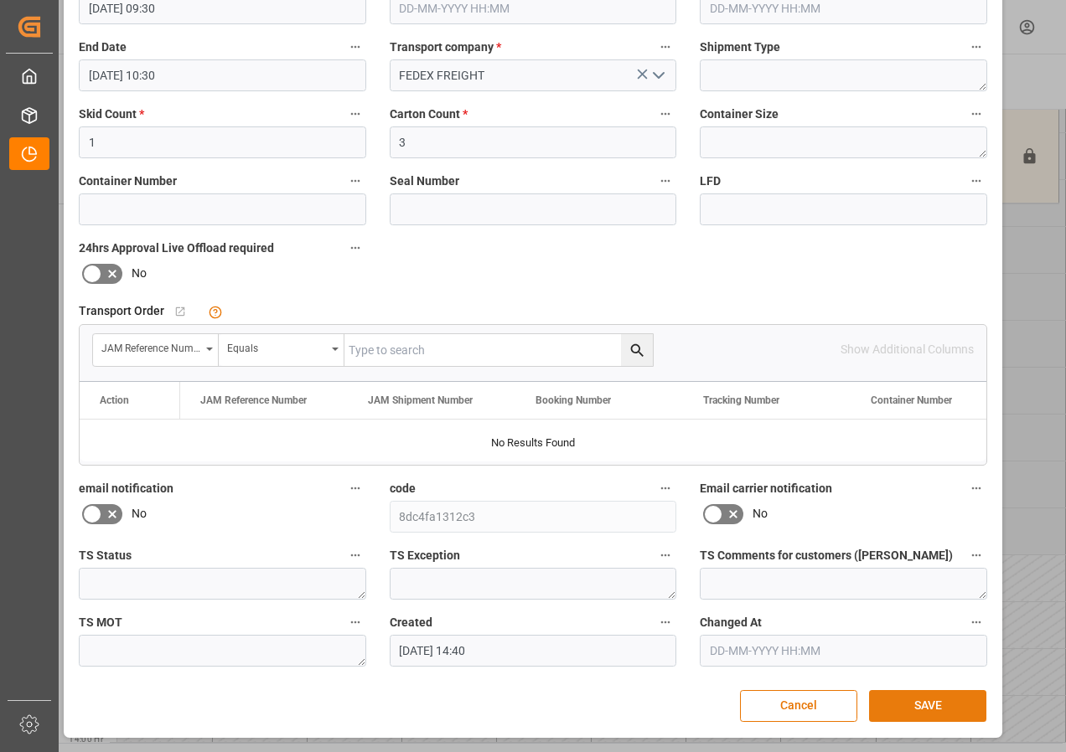
click at [932, 708] on button "SAVE" at bounding box center [927, 706] width 117 height 32
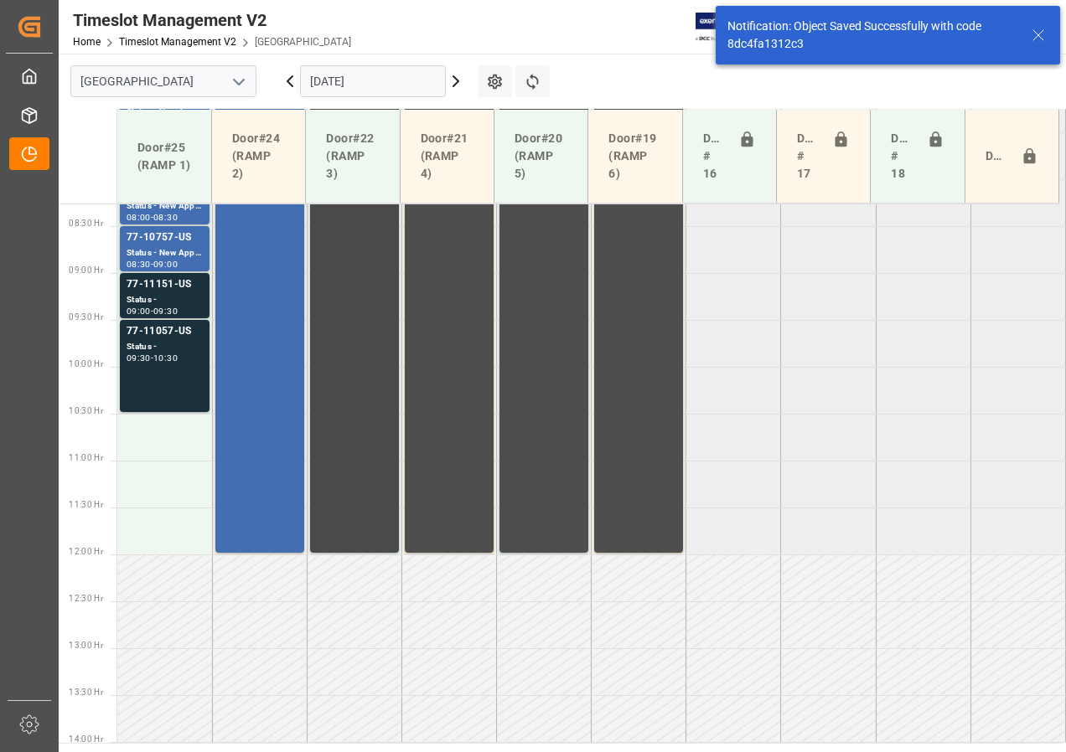
scroll to position [607, 0]
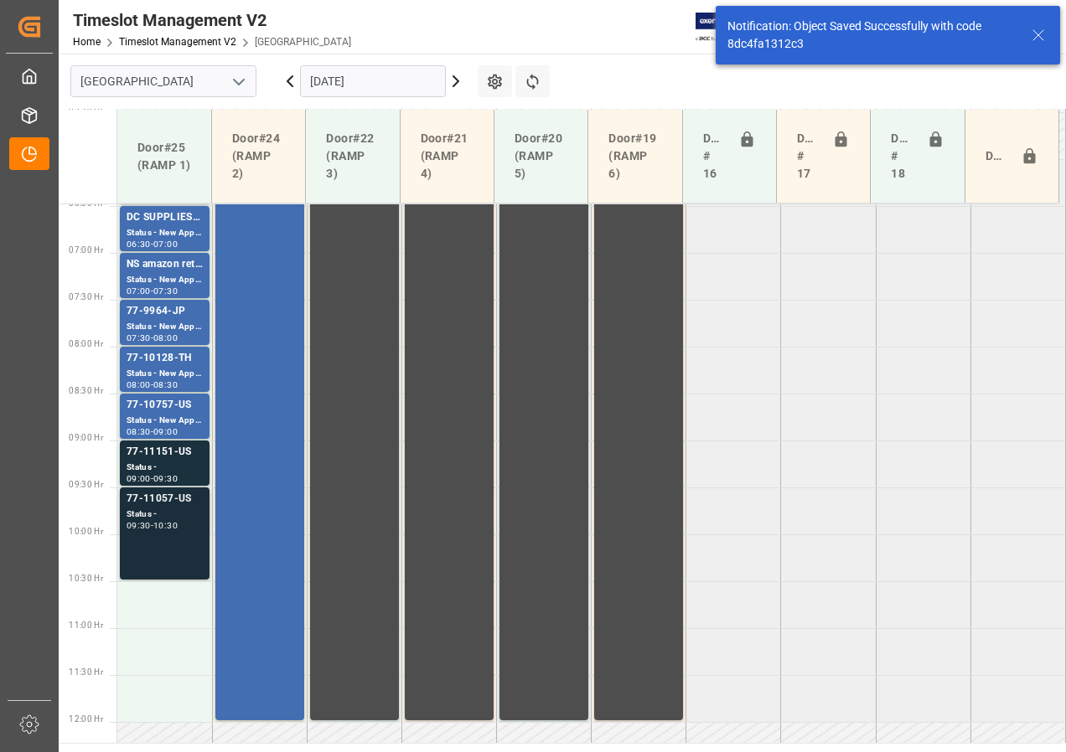
click at [180, 510] on div "Status -" at bounding box center [164, 515] width 76 height 14
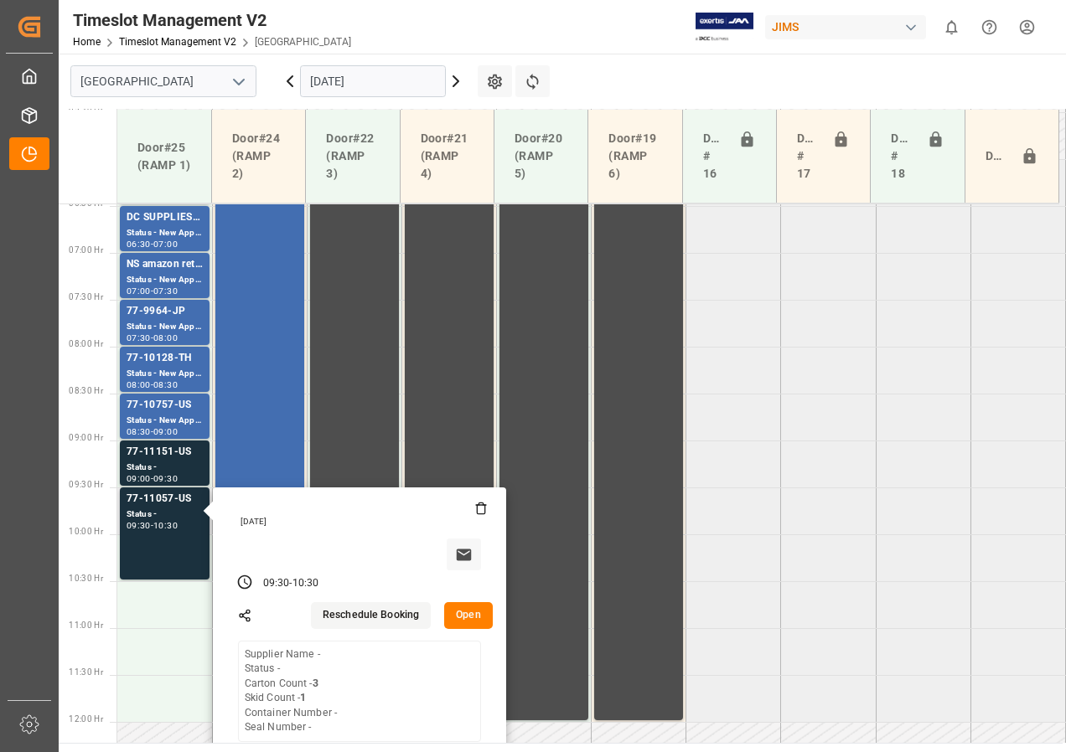
click at [469, 620] on button "Open" at bounding box center [468, 615] width 49 height 27
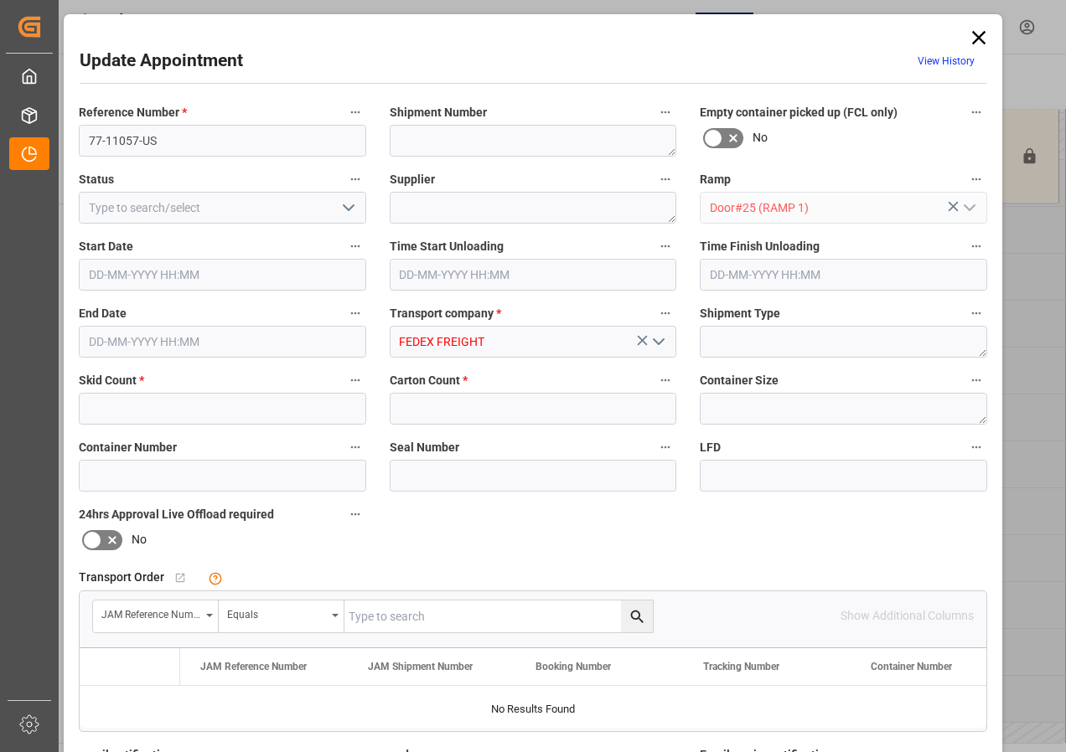
type input "1"
type input "3"
type input "[DATE] 09:30"
type input "[DATE] 10:30"
type input "[DATE] 14:40"
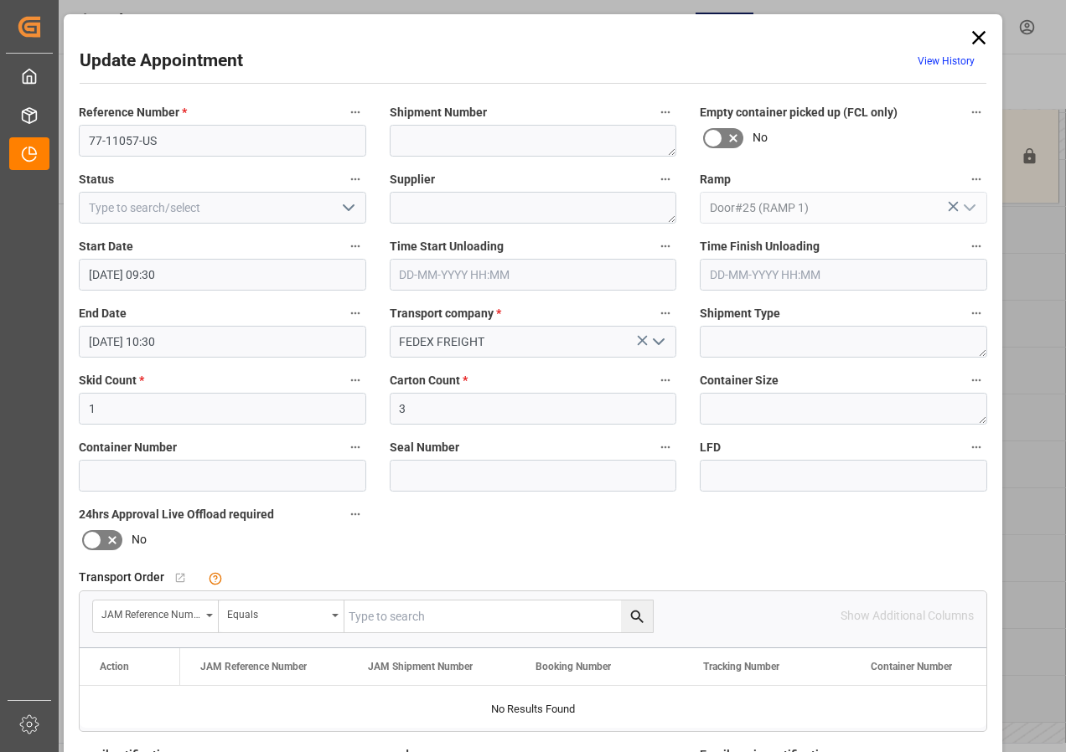
click at [116, 338] on input "[DATE] 10:30" at bounding box center [222, 342] width 287 height 32
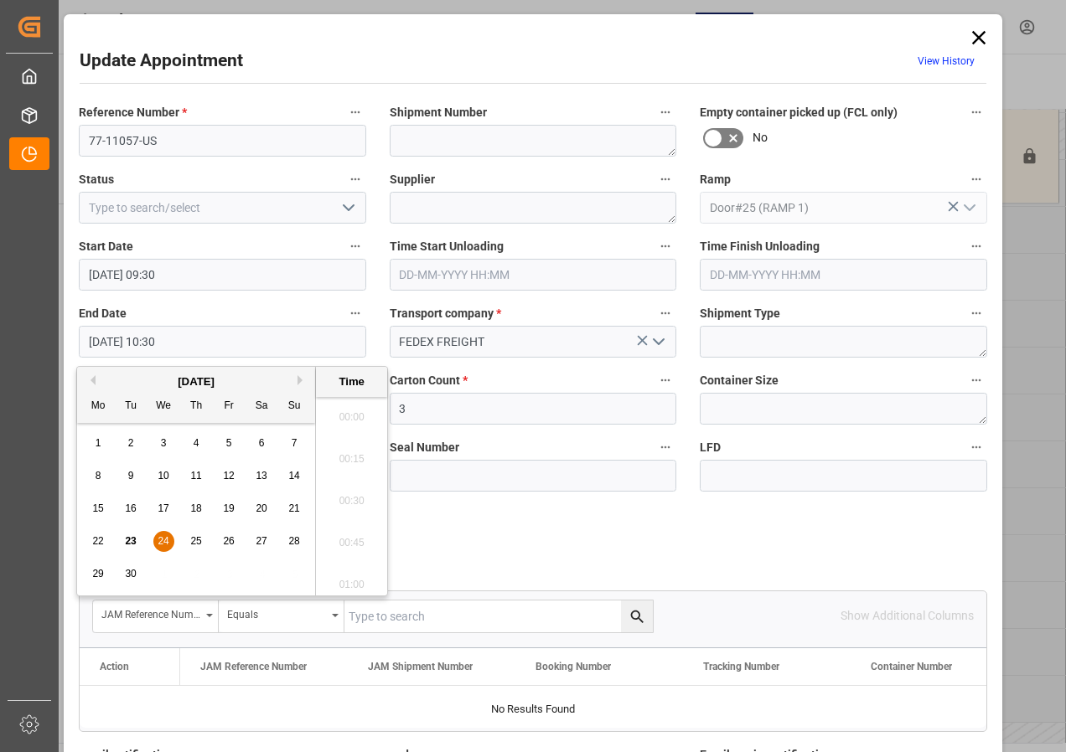
scroll to position [1681, 0]
click at [161, 547] on span "24" at bounding box center [162, 541] width 11 height 12
click at [343, 416] on li "10:00" at bounding box center [351, 412] width 71 height 42
type input "[DATE] 10:00"
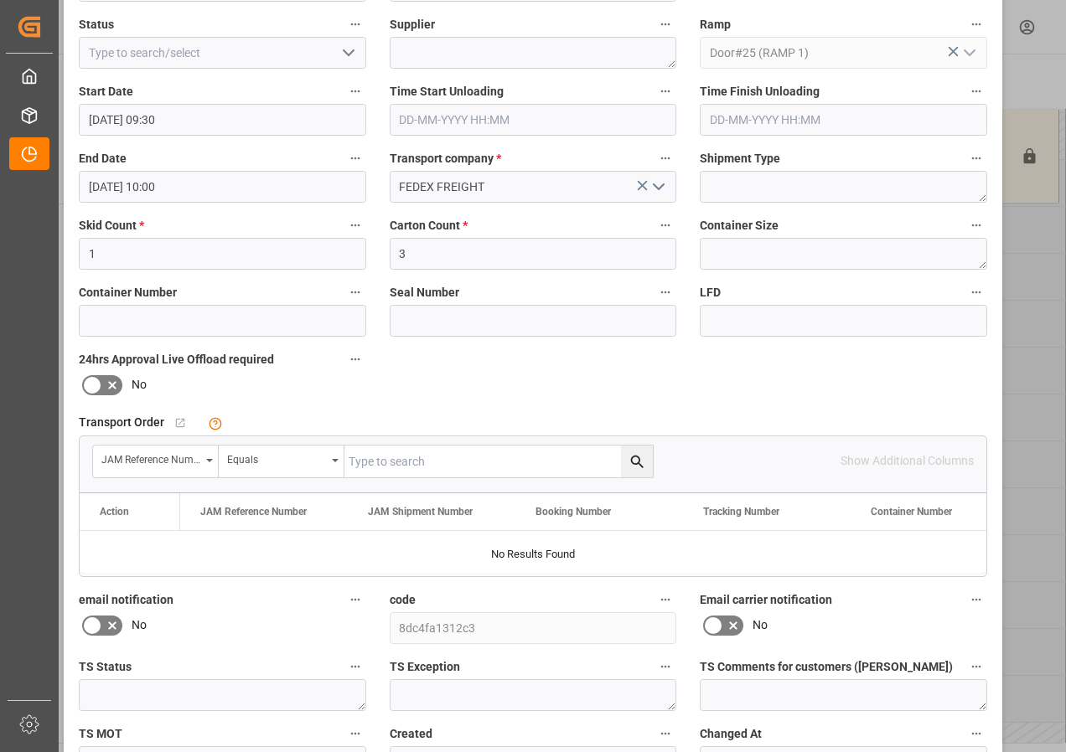
scroll to position [266, 0]
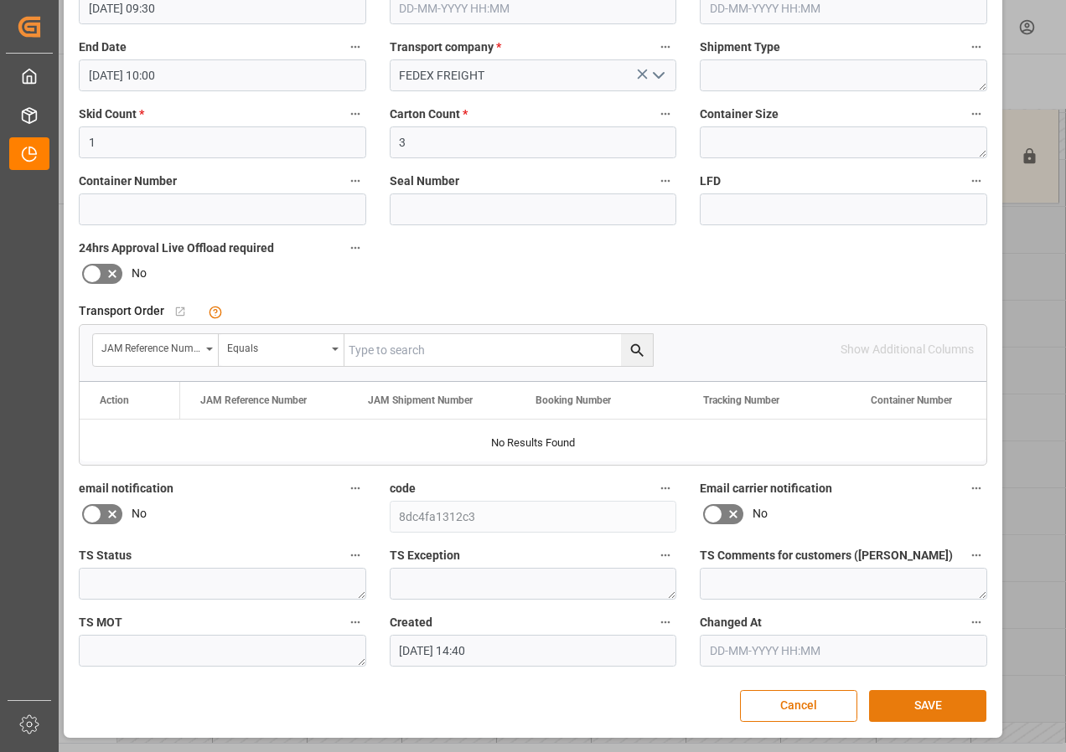
click at [927, 707] on button "SAVE" at bounding box center [927, 706] width 117 height 32
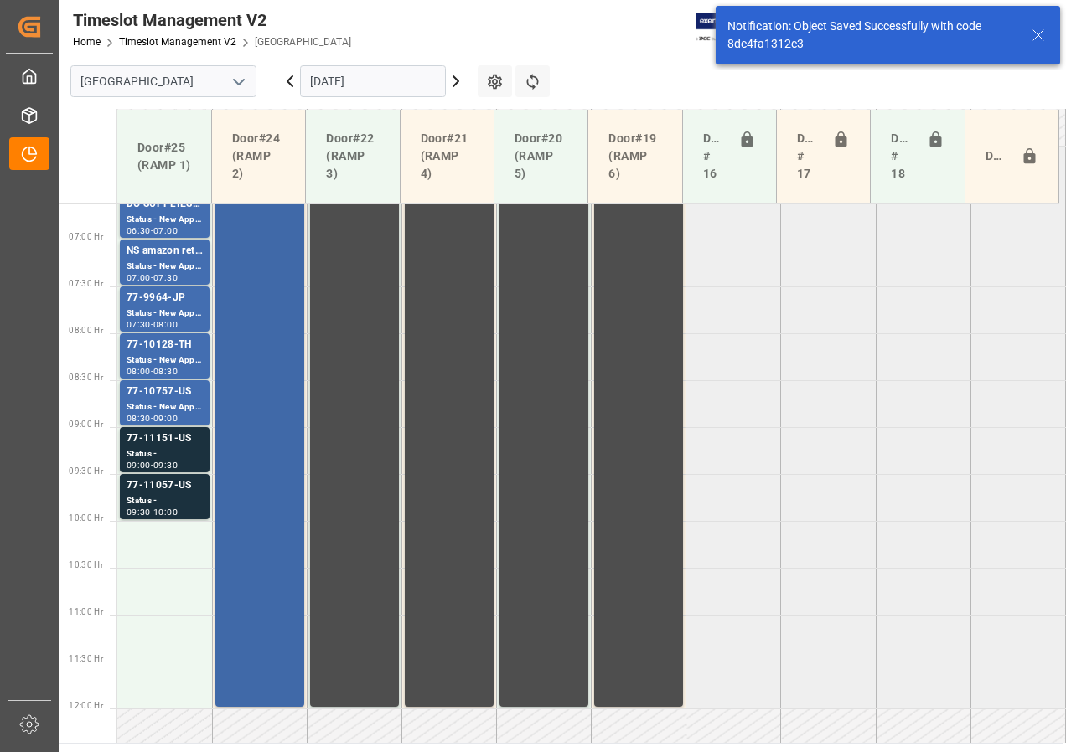
scroll to position [775, 0]
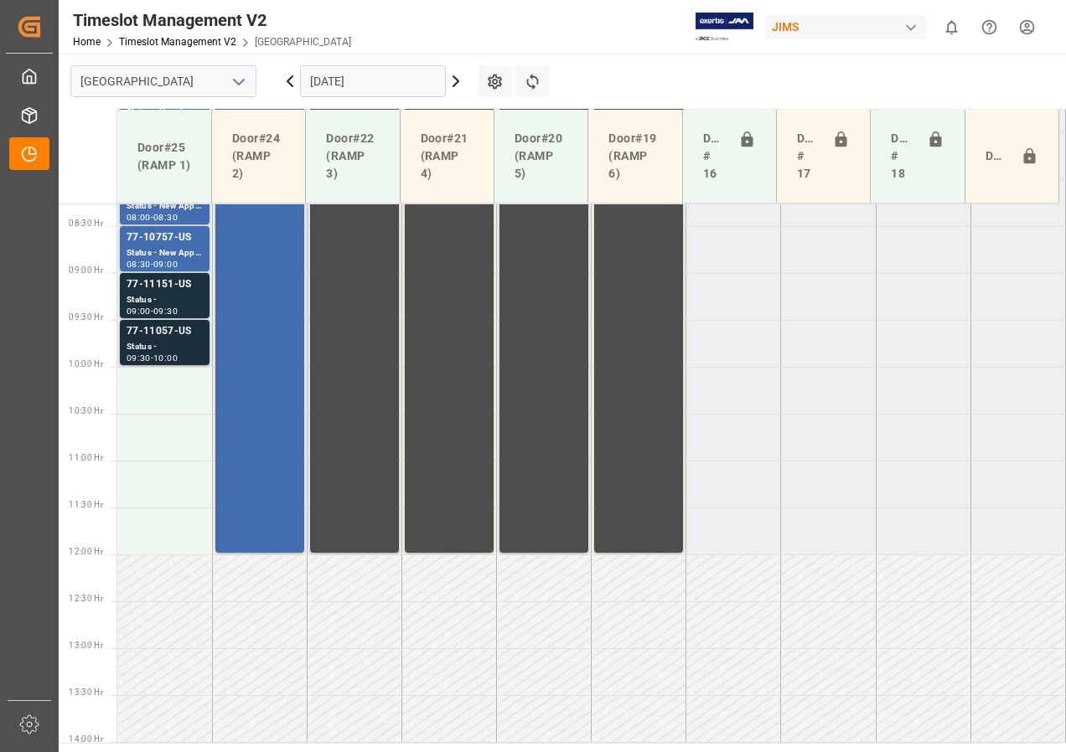
click at [168, 353] on div "Status -" at bounding box center [164, 347] width 76 height 14
click at [171, 294] on div "Status -" at bounding box center [164, 300] width 76 height 14
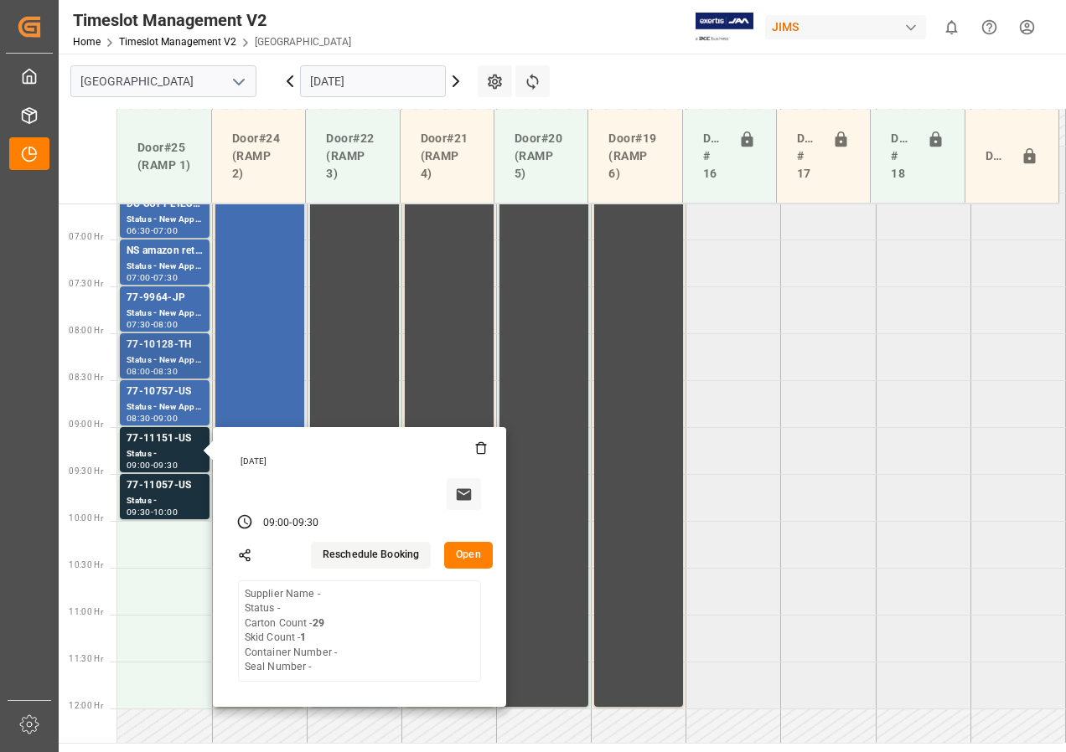
scroll to position [607, 0]
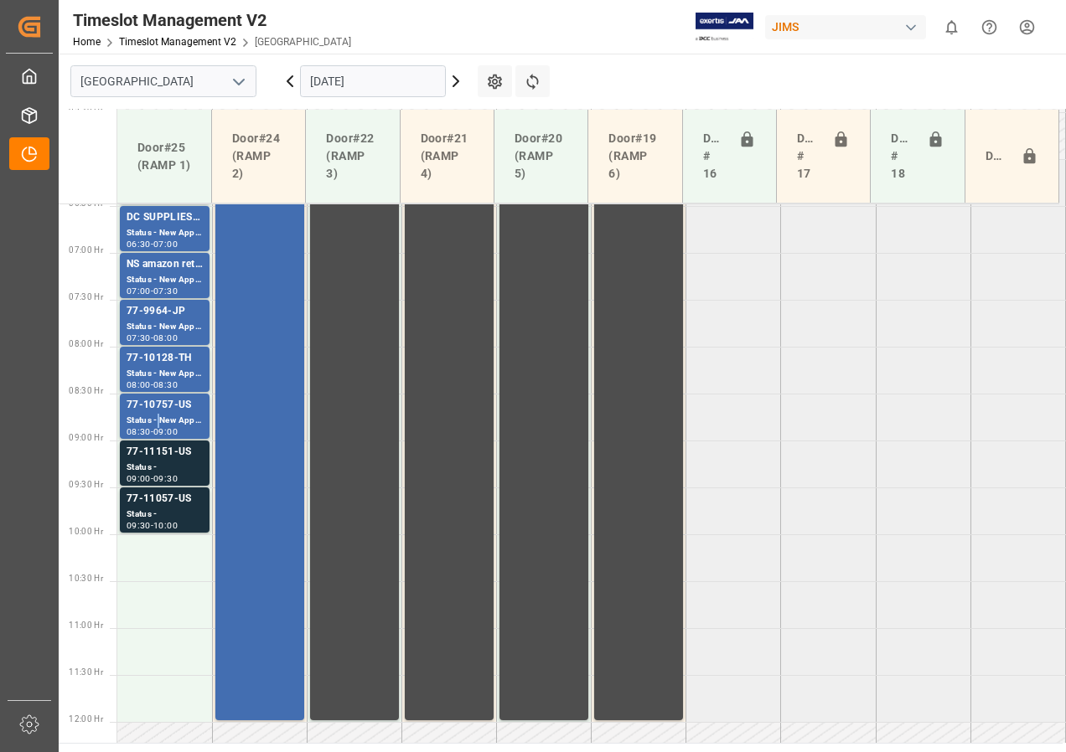
click at [158, 416] on div "Status - New Appointment" at bounding box center [164, 421] width 76 height 14
click at [157, 363] on div "77-10128-TH" at bounding box center [164, 358] width 76 height 17
click at [167, 314] on div "77-9964-JP" at bounding box center [164, 311] width 76 height 17
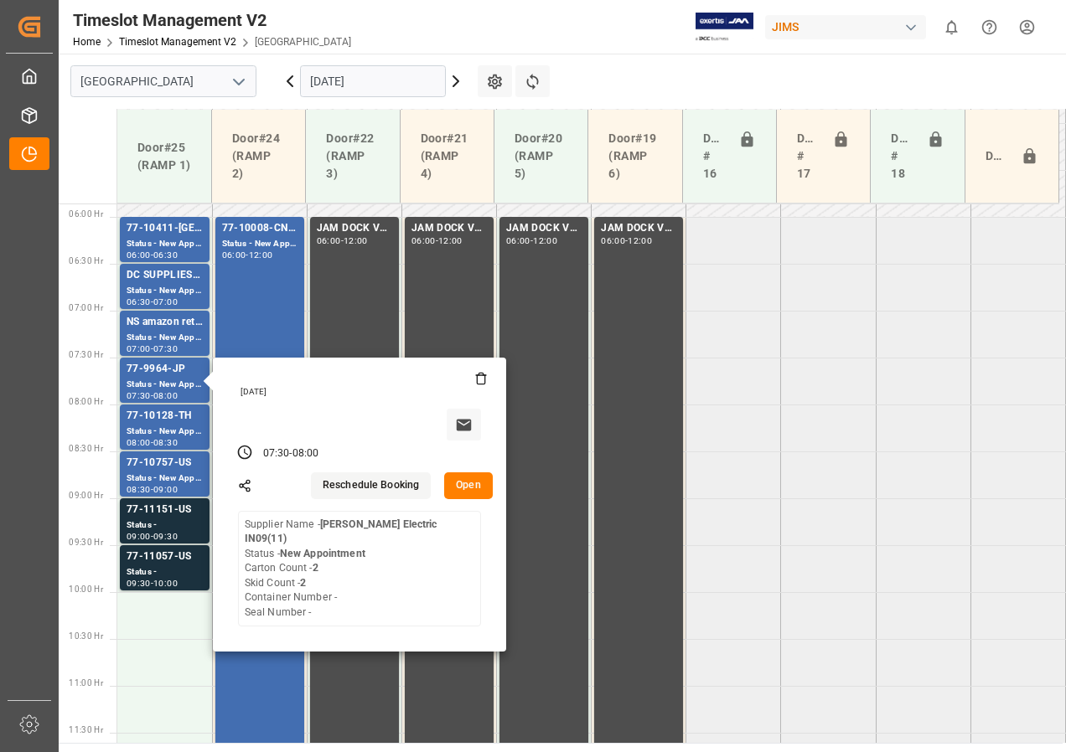
scroll to position [440, 0]
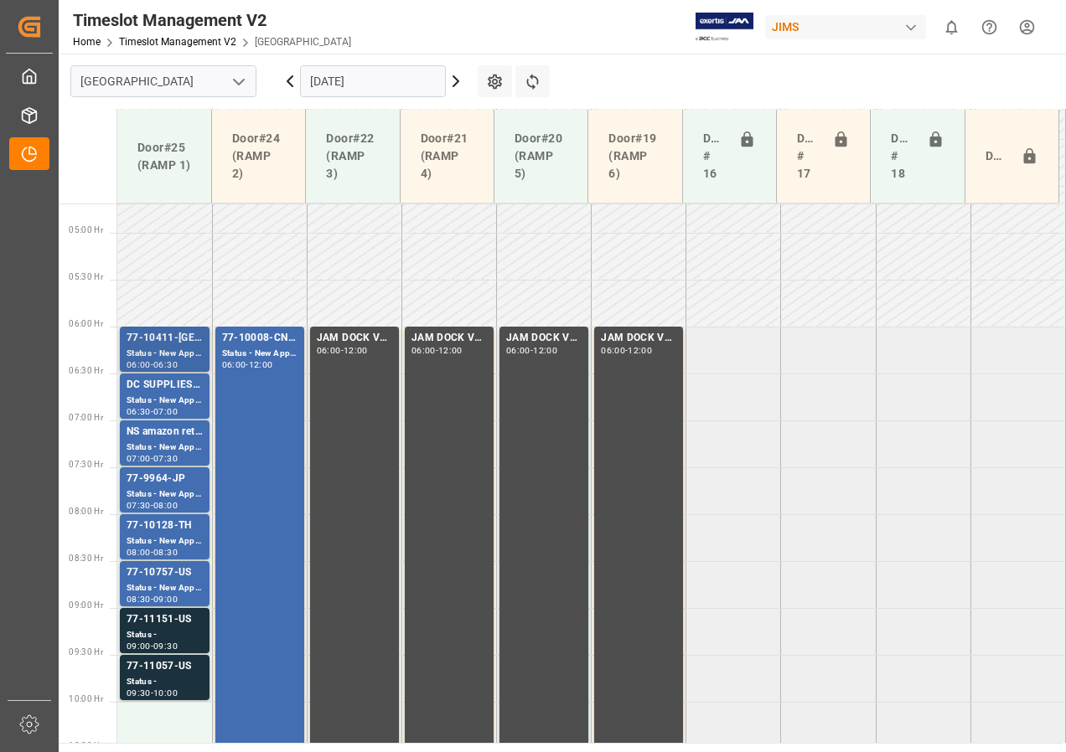
click at [155, 339] on div "77-10411-[GEOGRAPHIC_DATA]" at bounding box center [164, 338] width 76 height 17
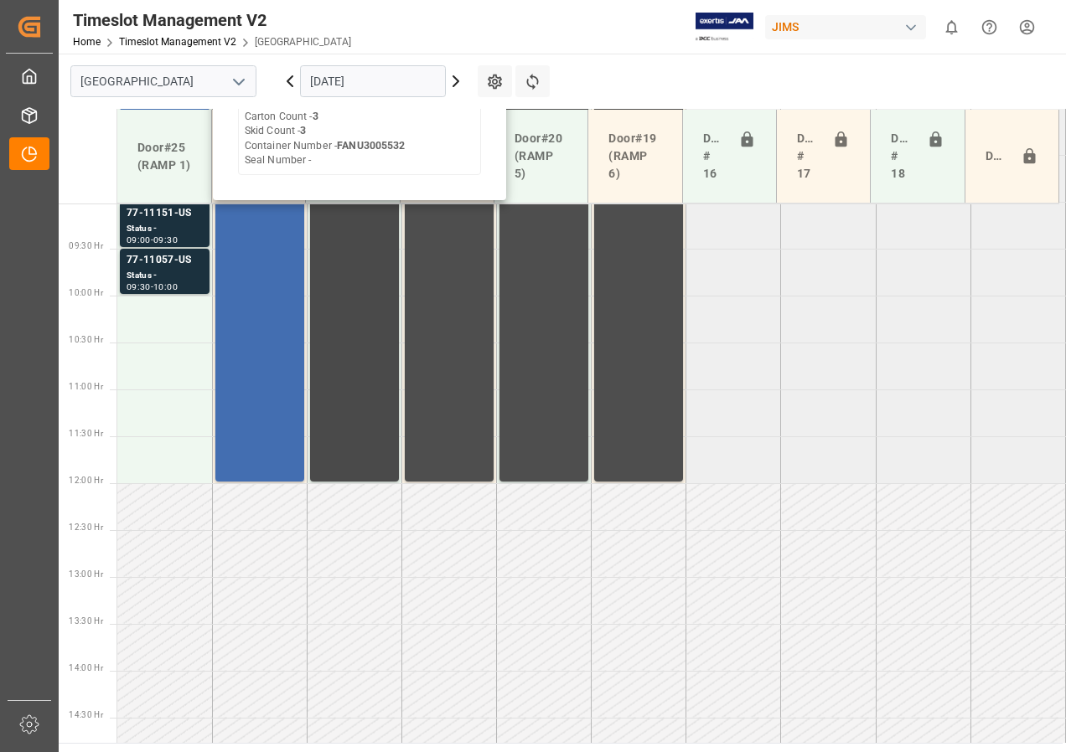
scroll to position [859, 0]
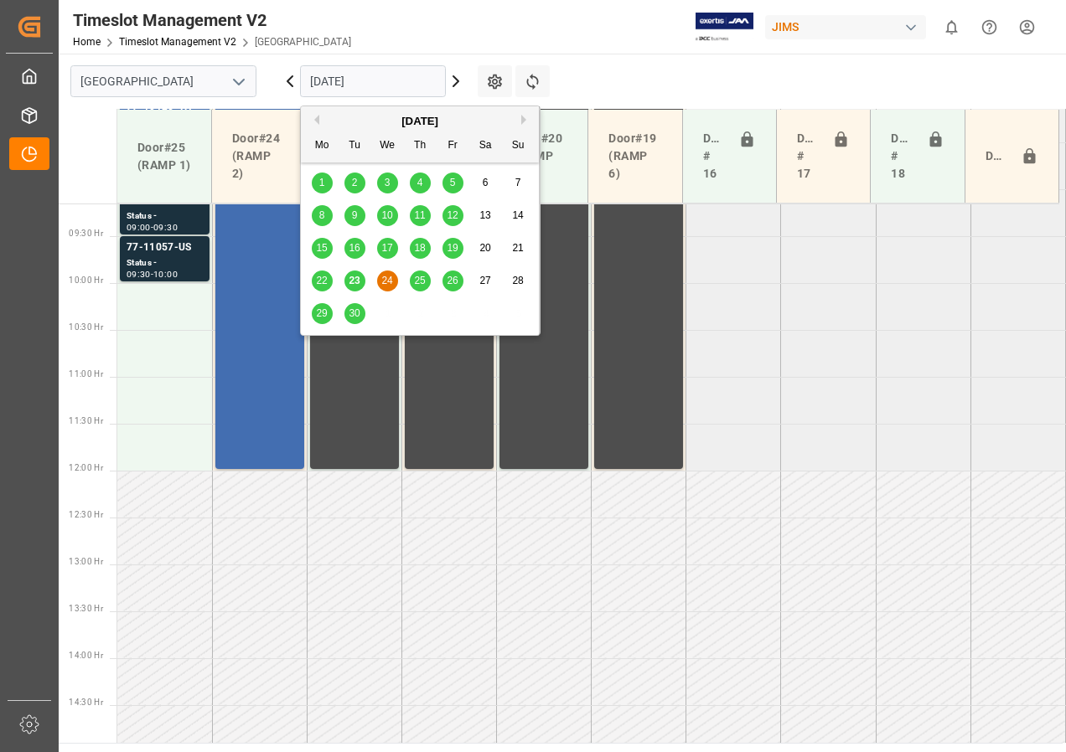
click at [348, 83] on input "[DATE]" at bounding box center [373, 81] width 146 height 32
click at [421, 281] on span "25" at bounding box center [419, 281] width 11 height 12
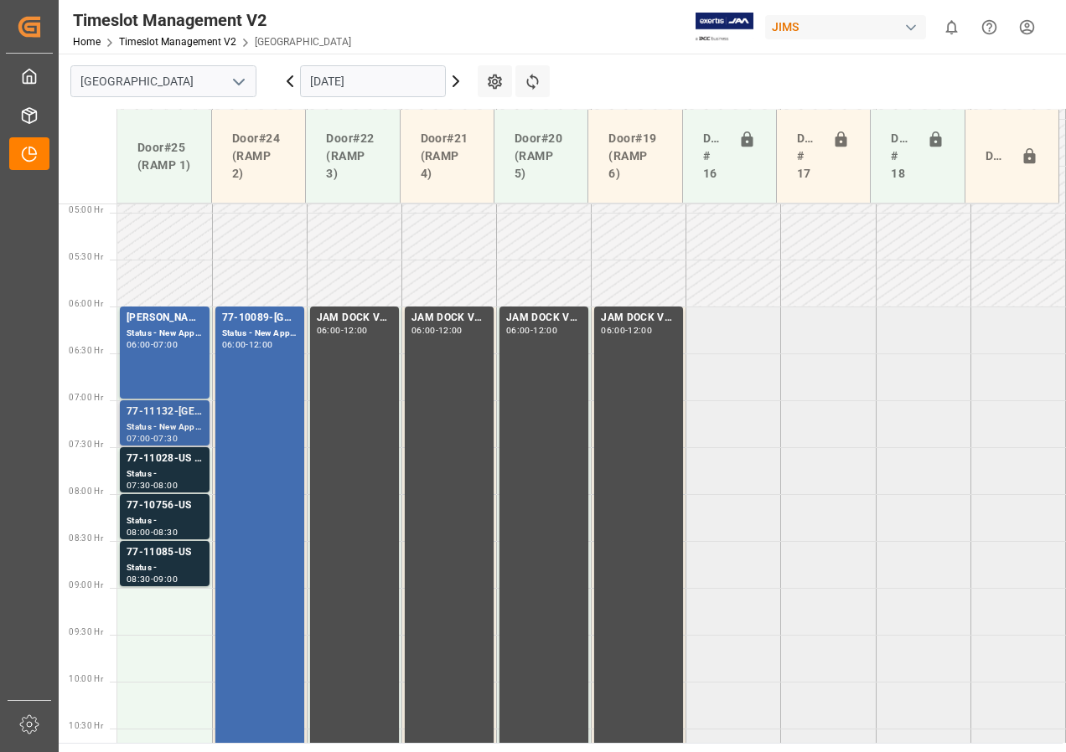
scroll to position [544, 0]
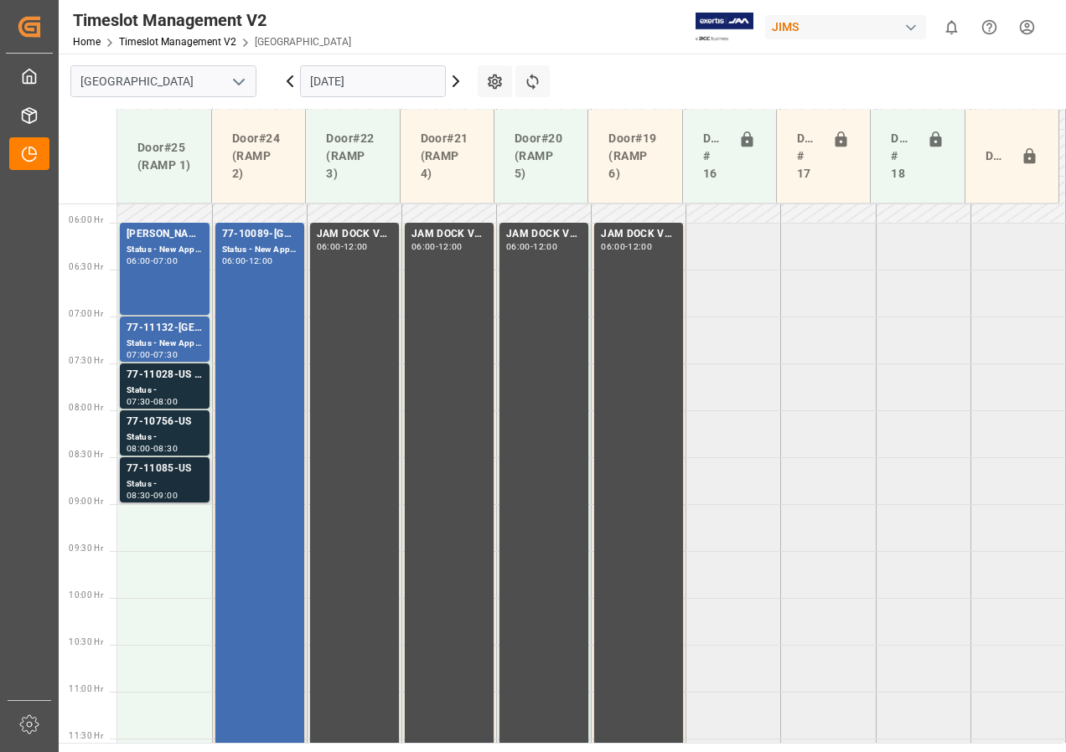
click at [179, 482] on div "Status -" at bounding box center [164, 485] width 76 height 14
click at [172, 436] on div "Status -" at bounding box center [164, 438] width 76 height 14
click at [169, 370] on div "77-11028-US SHIP#/M" at bounding box center [164, 375] width 76 height 17
click at [162, 342] on div "Status - New Appointment" at bounding box center [164, 344] width 76 height 14
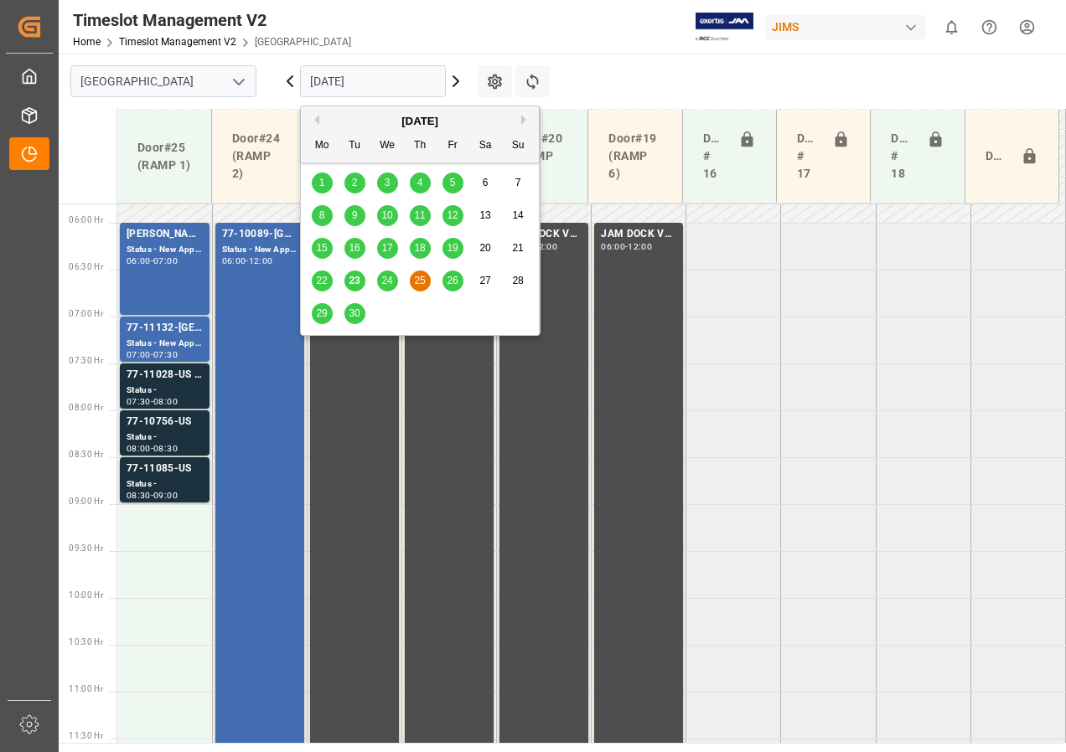
click at [312, 82] on input "[DATE]" at bounding box center [373, 81] width 146 height 32
click at [451, 282] on span "26" at bounding box center [452, 281] width 11 height 12
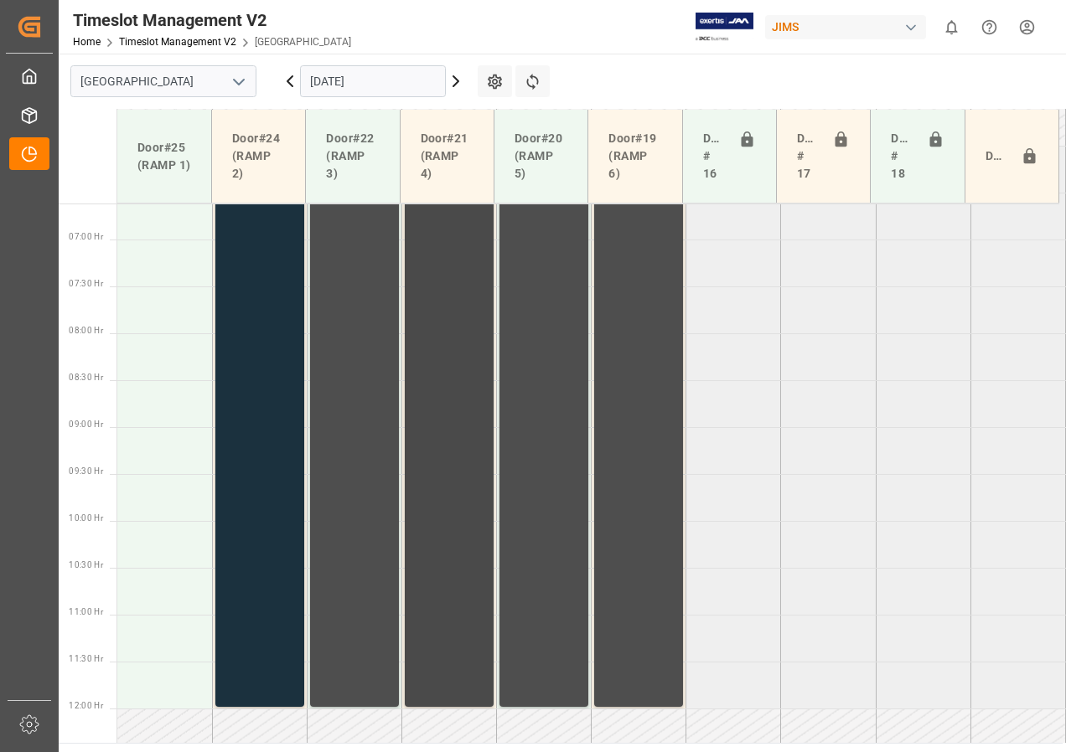
scroll to position [454, 0]
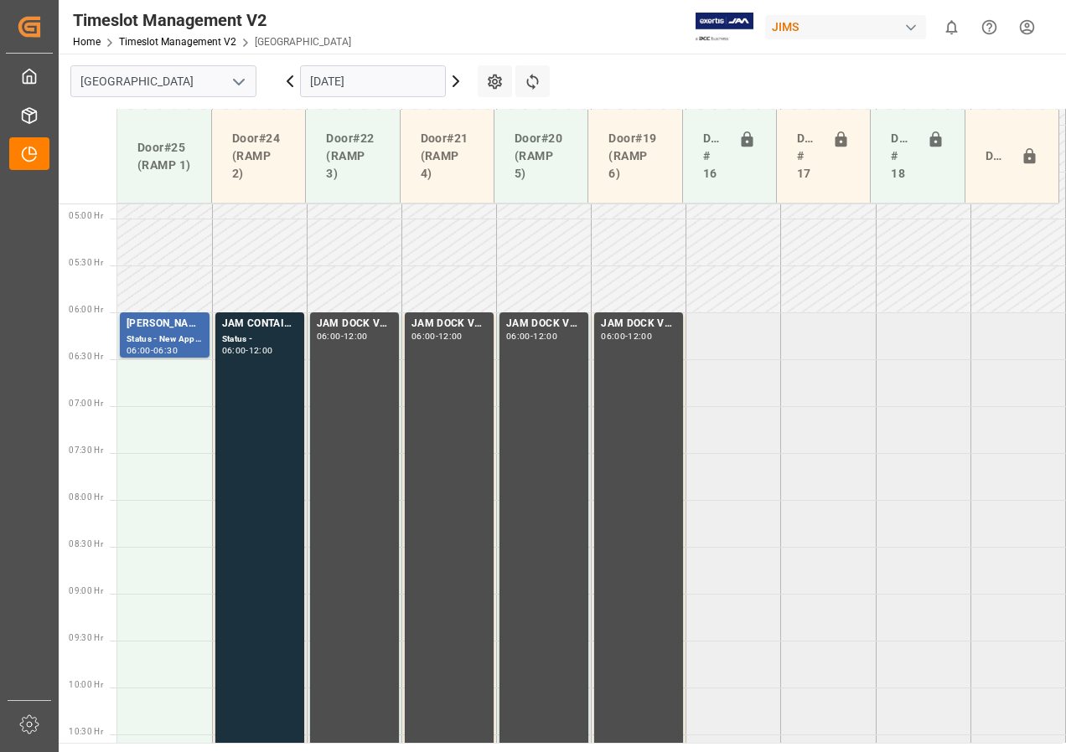
click at [342, 84] on input "[DATE]" at bounding box center [373, 81] width 146 height 32
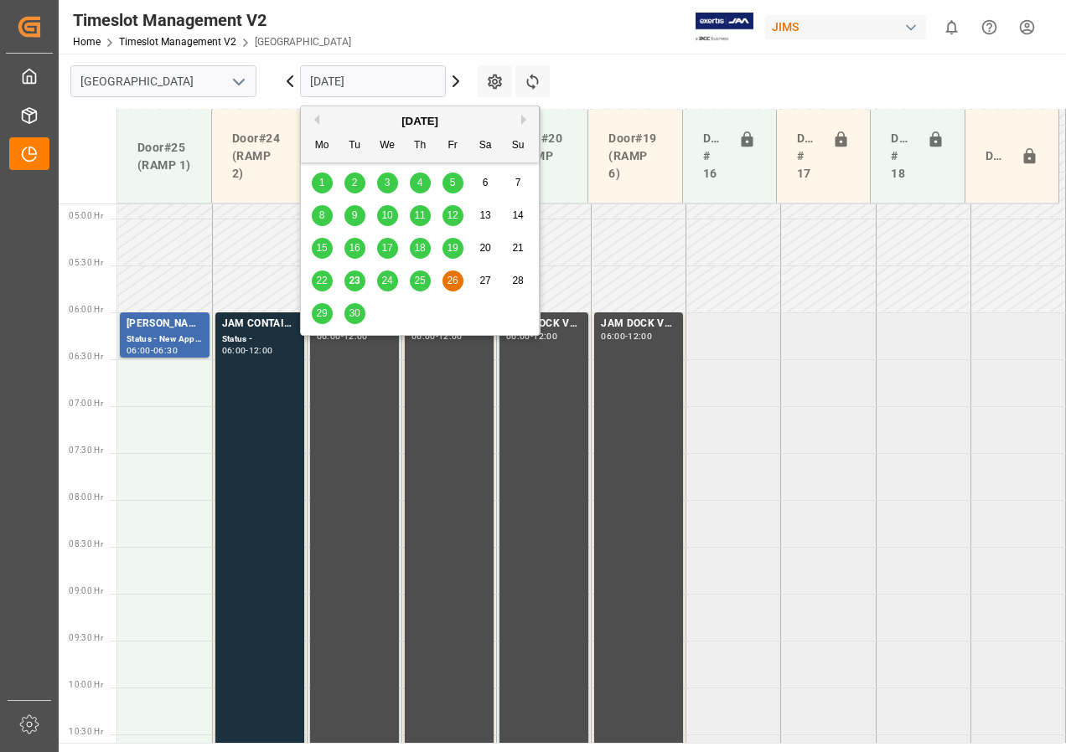
click at [358, 284] on span "23" at bounding box center [353, 281] width 11 height 12
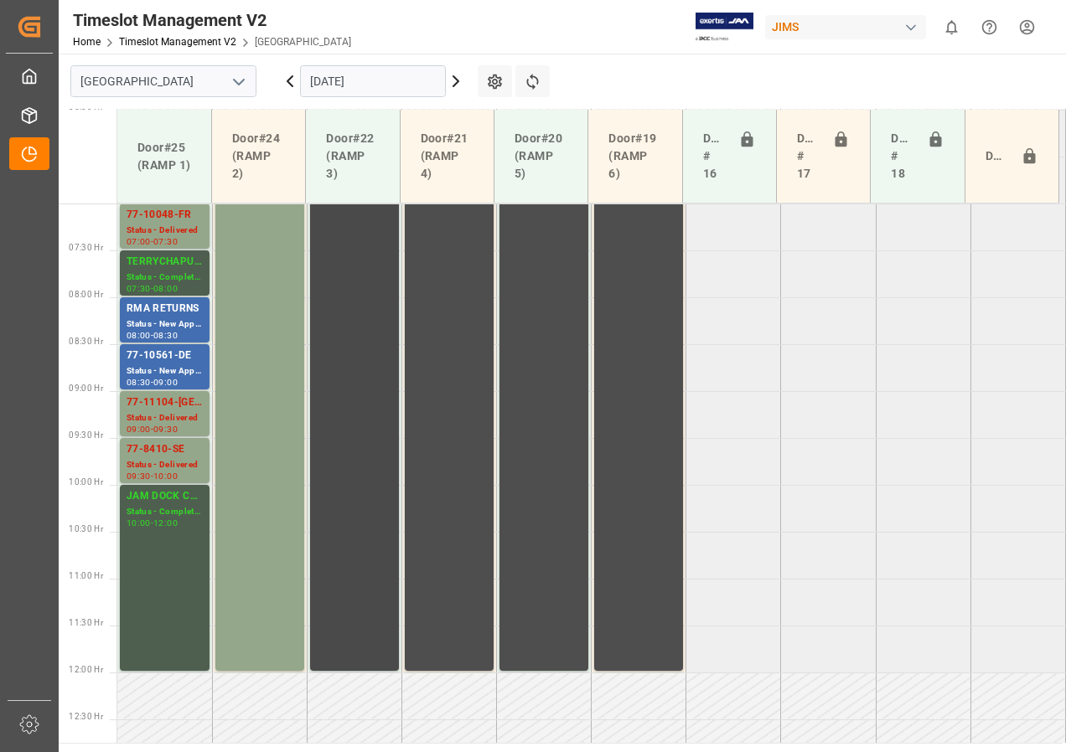
scroll to position [627, 0]
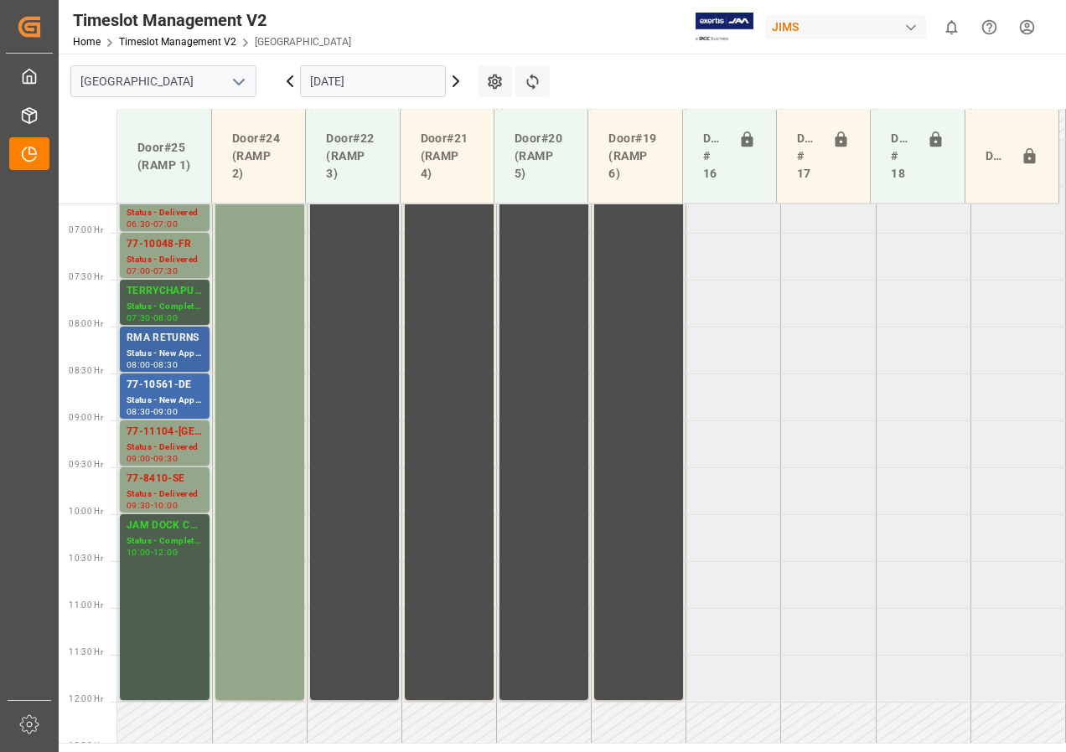
click at [177, 349] on div "Status - New Appointment" at bounding box center [164, 354] width 76 height 14
click at [165, 400] on div "Status - New Appointment" at bounding box center [164, 401] width 76 height 14
click at [161, 341] on div "RMA RETURNS" at bounding box center [164, 338] width 76 height 17
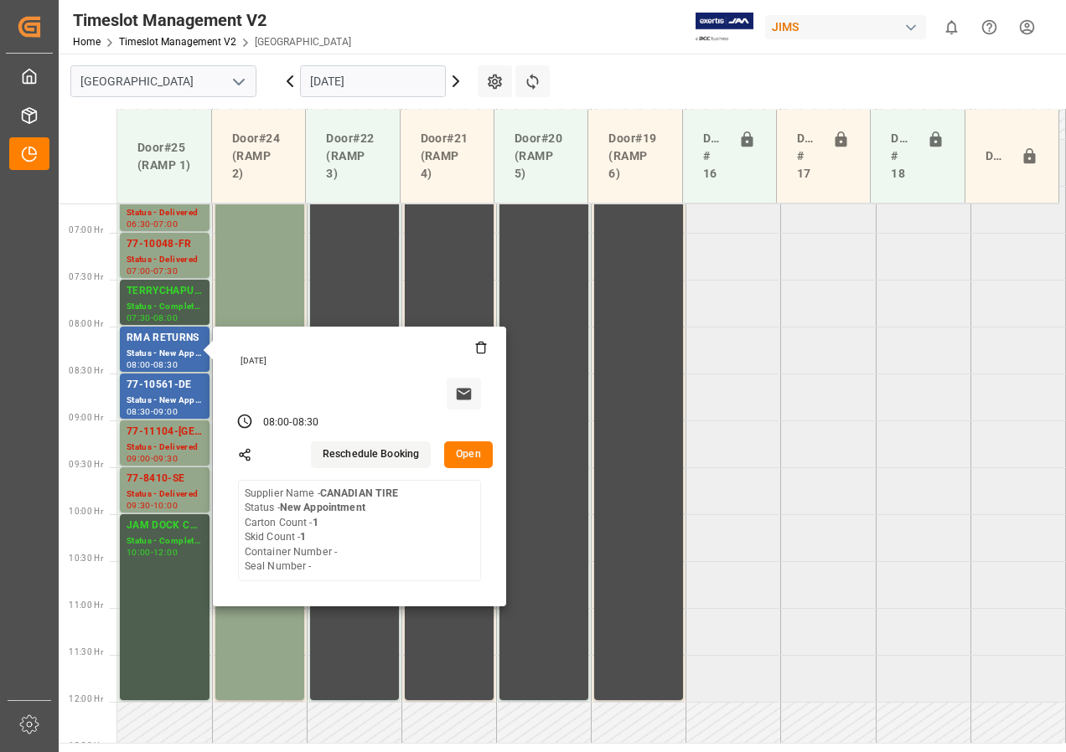
click at [342, 79] on input "[DATE]" at bounding box center [373, 81] width 146 height 32
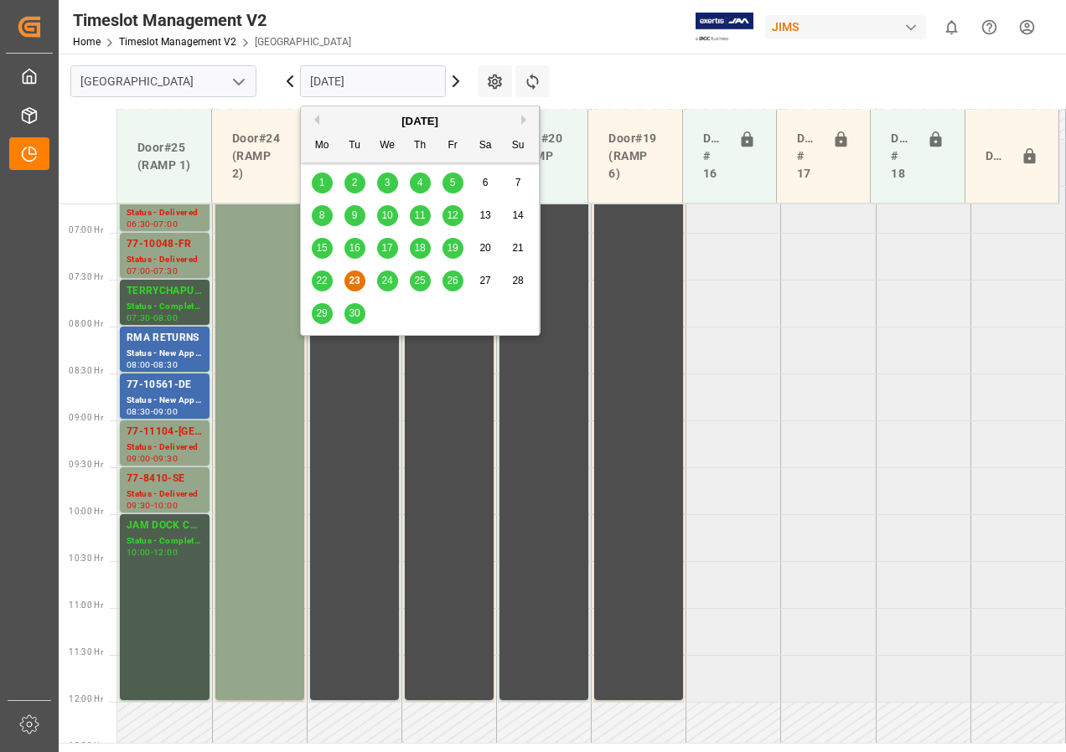
click at [390, 277] on span "24" at bounding box center [386, 281] width 11 height 12
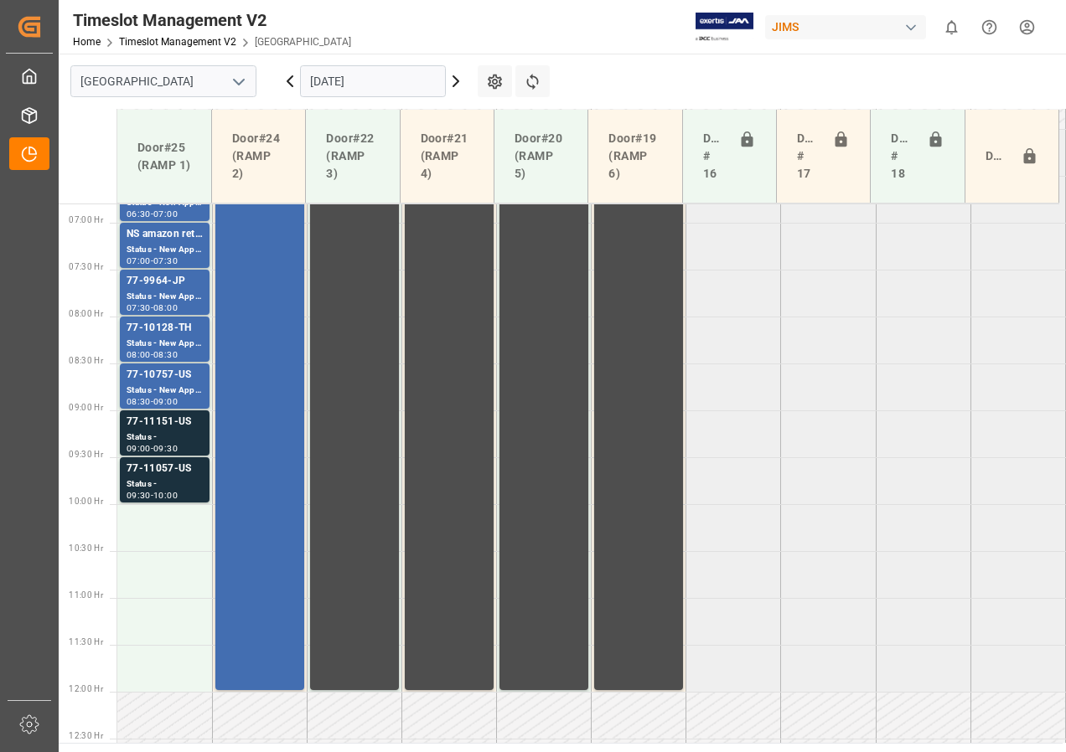
scroll to position [544, 0]
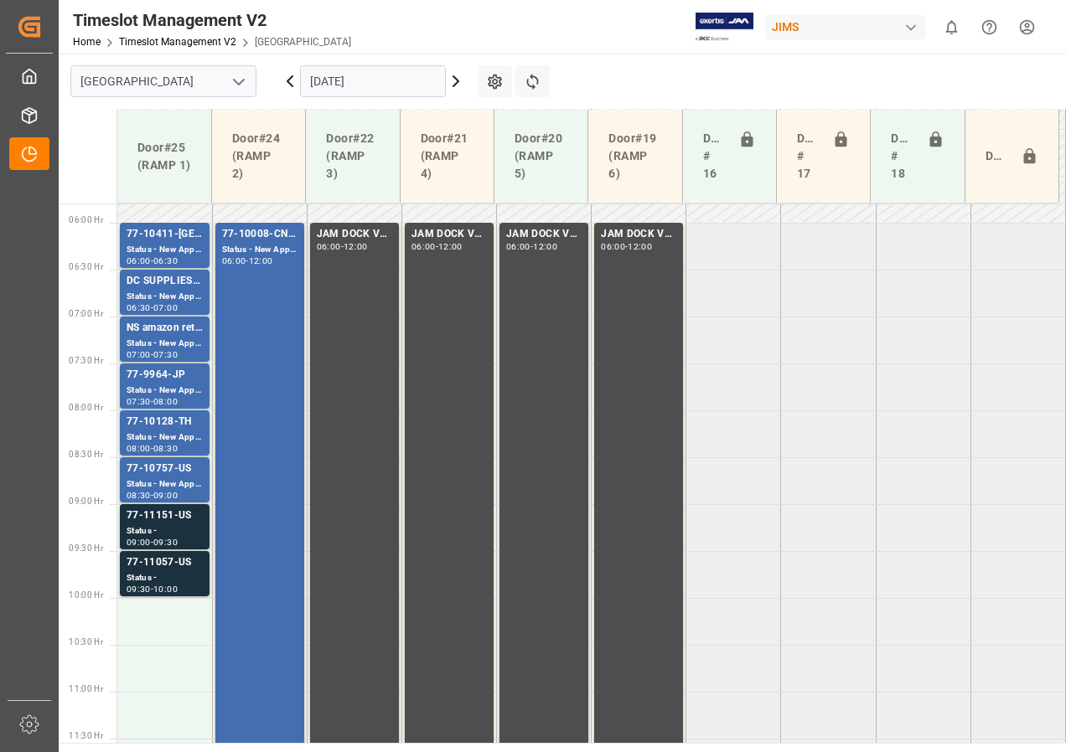
click at [359, 85] on input "[DATE]" at bounding box center [373, 81] width 146 height 32
